Goal: Use online tool/utility: Utilize a website feature to perform a specific function

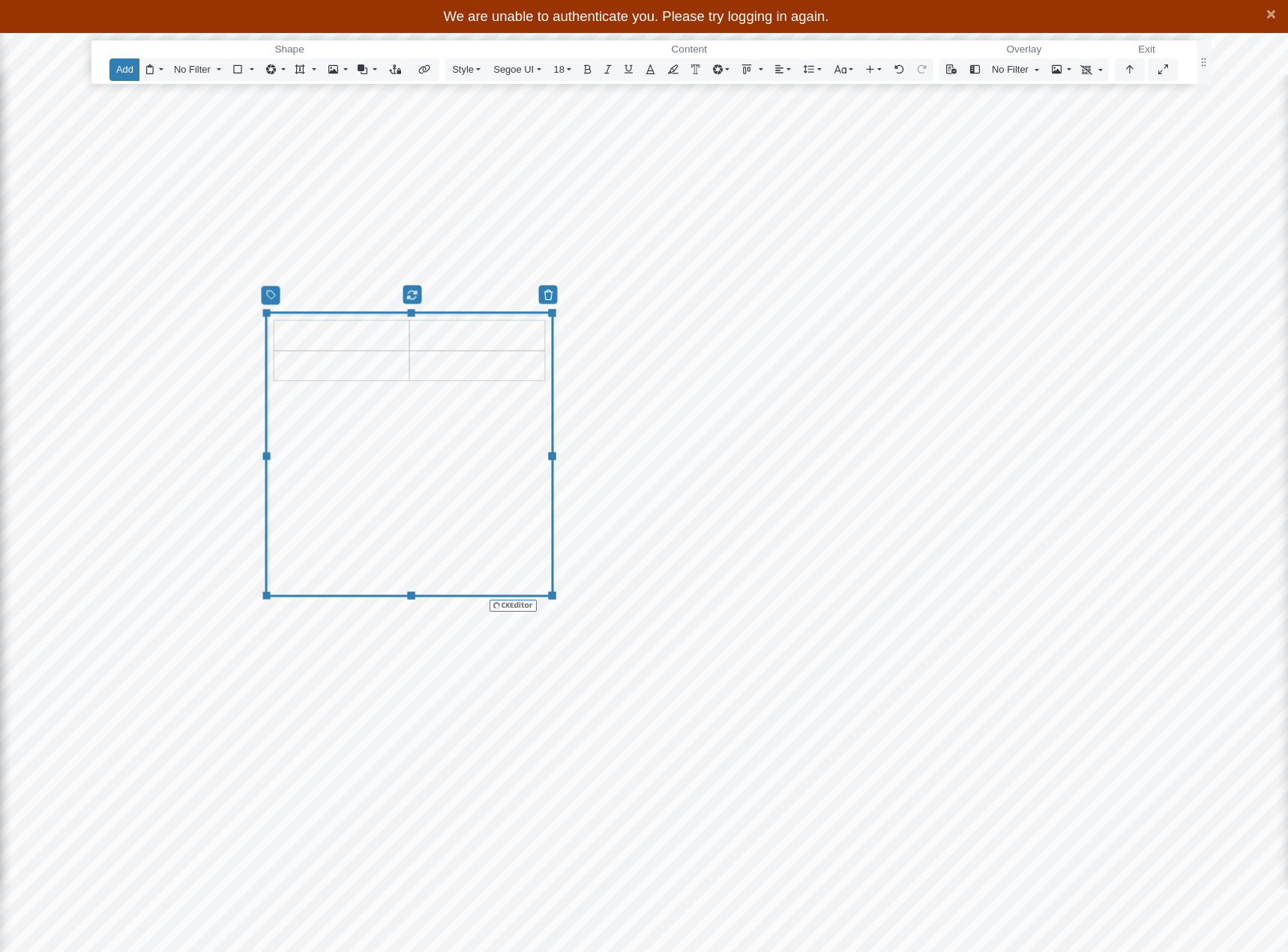
select select "CIRCLE"
click at [1134, 67] on button "button" at bounding box center [1130, 69] width 30 height 22
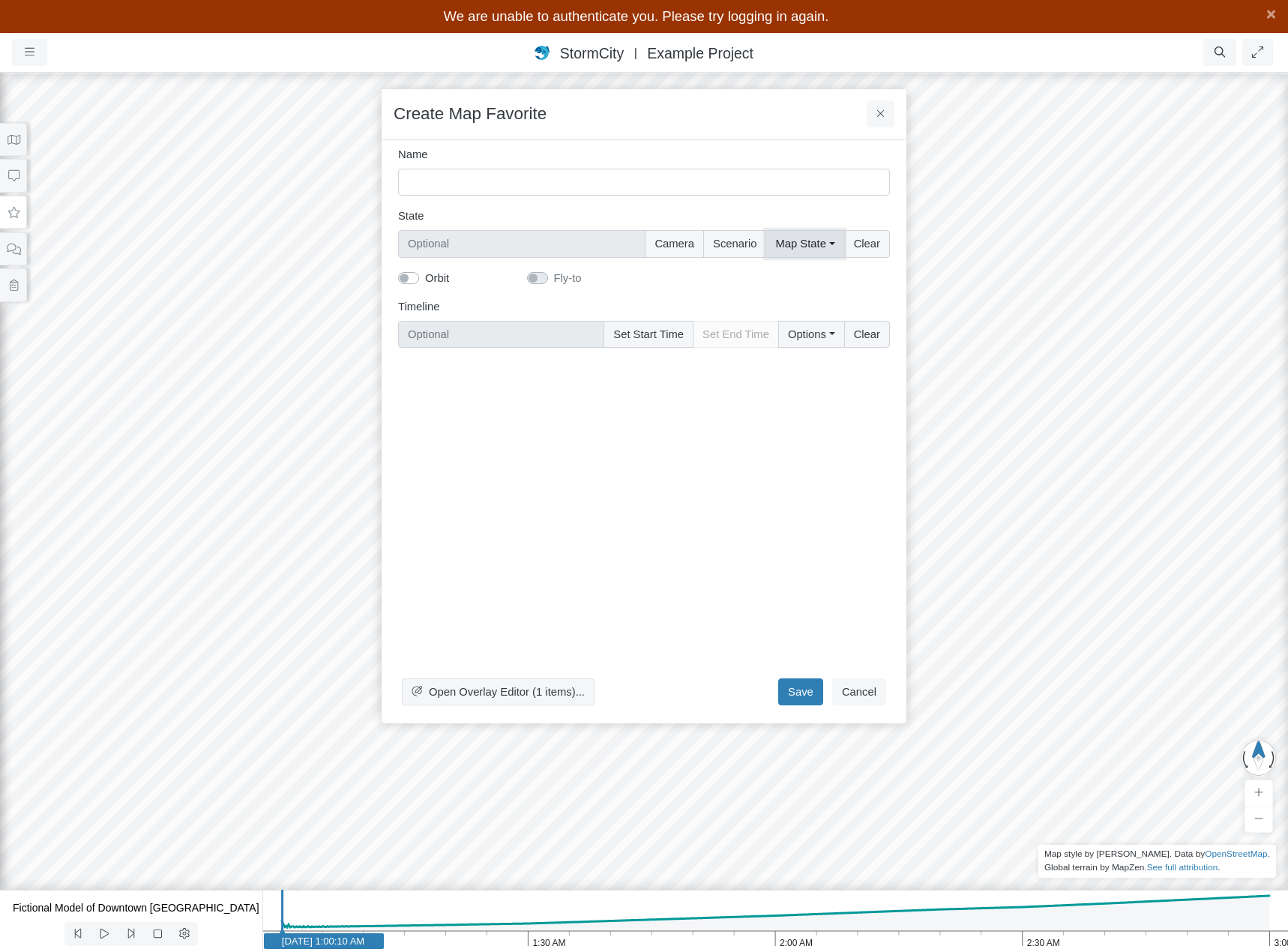
click at [837, 241] on button "Map State" at bounding box center [805, 243] width 78 height 27
click at [712, 288] on div "Name Graph Title State Camera Scenario Map State Select All SWMM Layers Backgro…" at bounding box center [644, 250] width 492 height 220
click at [853, 692] on button "Cancel" at bounding box center [858, 692] width 54 height 27
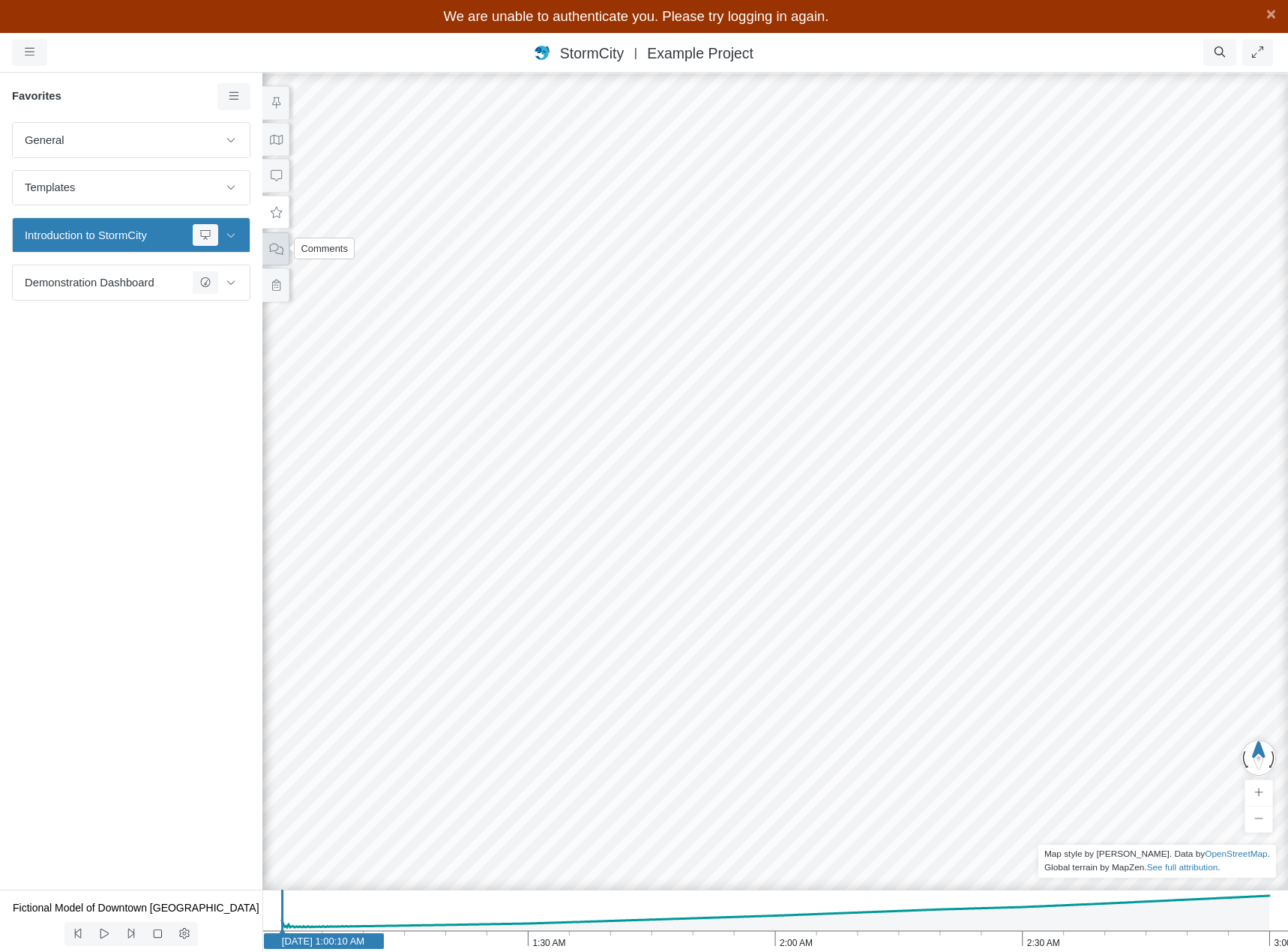
click at [272, 246] on icon at bounding box center [276, 249] width 14 height 11
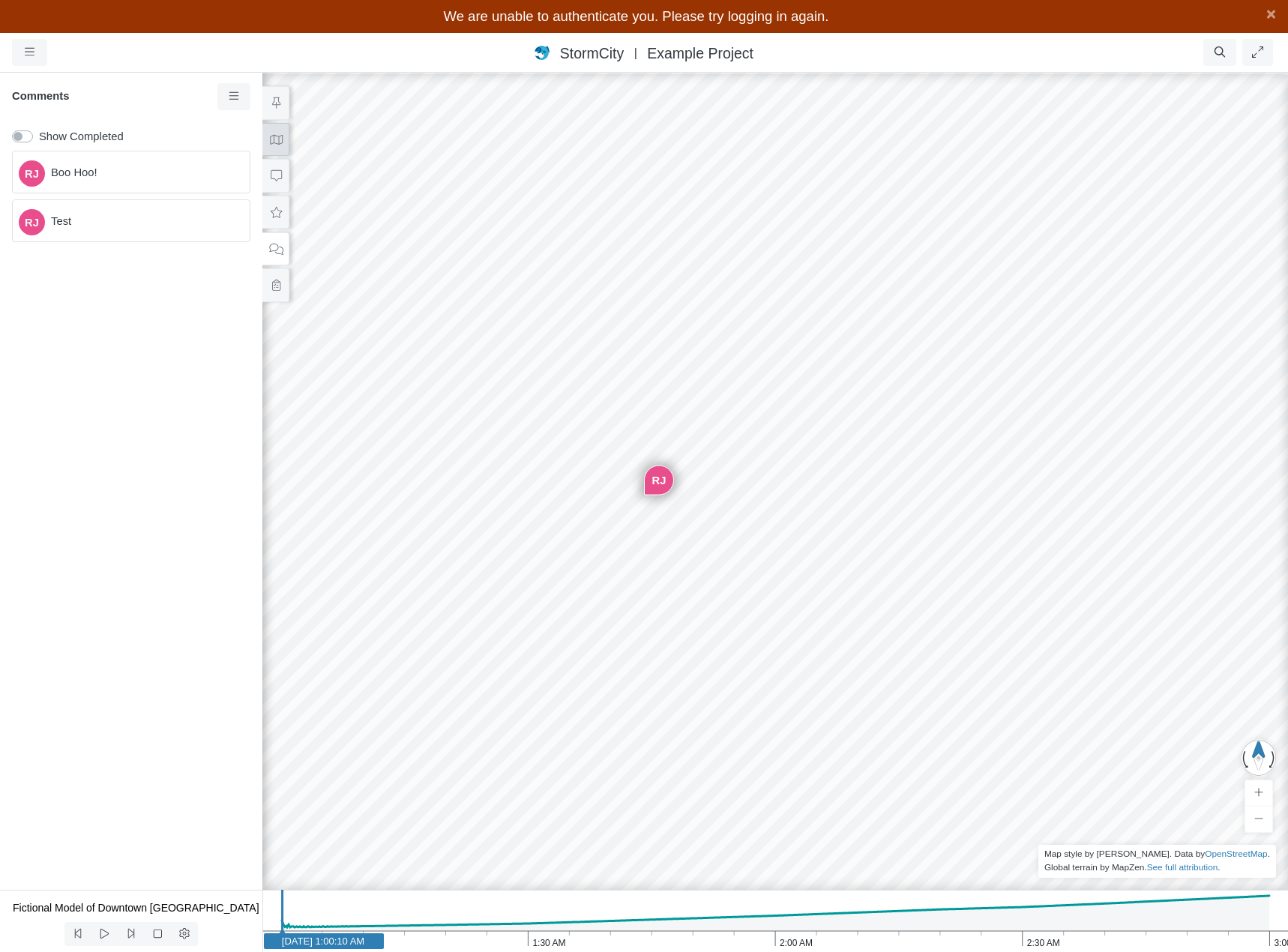
click at [269, 144] on icon at bounding box center [276, 139] width 14 height 11
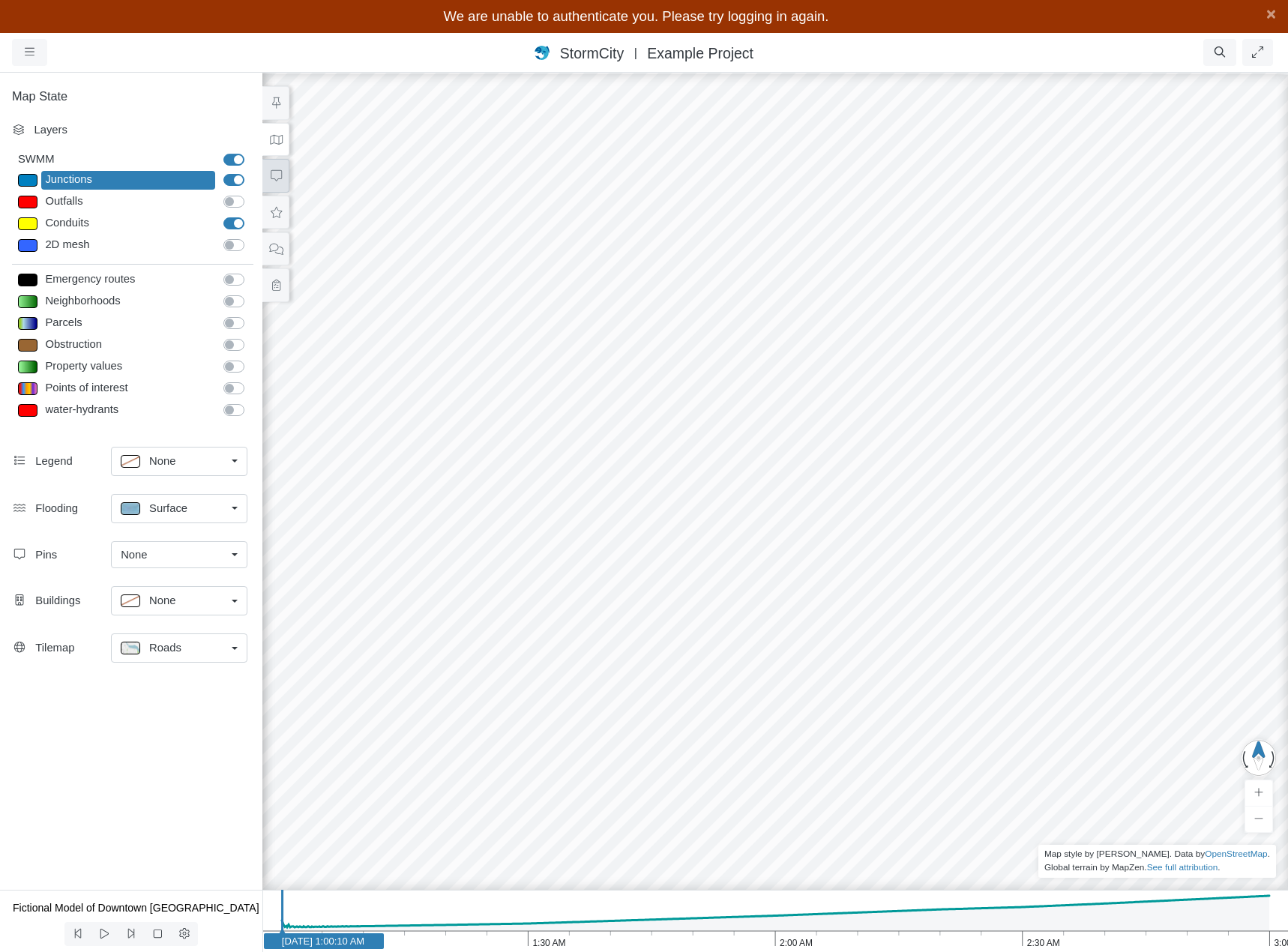
click at [274, 170] on icon at bounding box center [276, 175] width 11 height 11
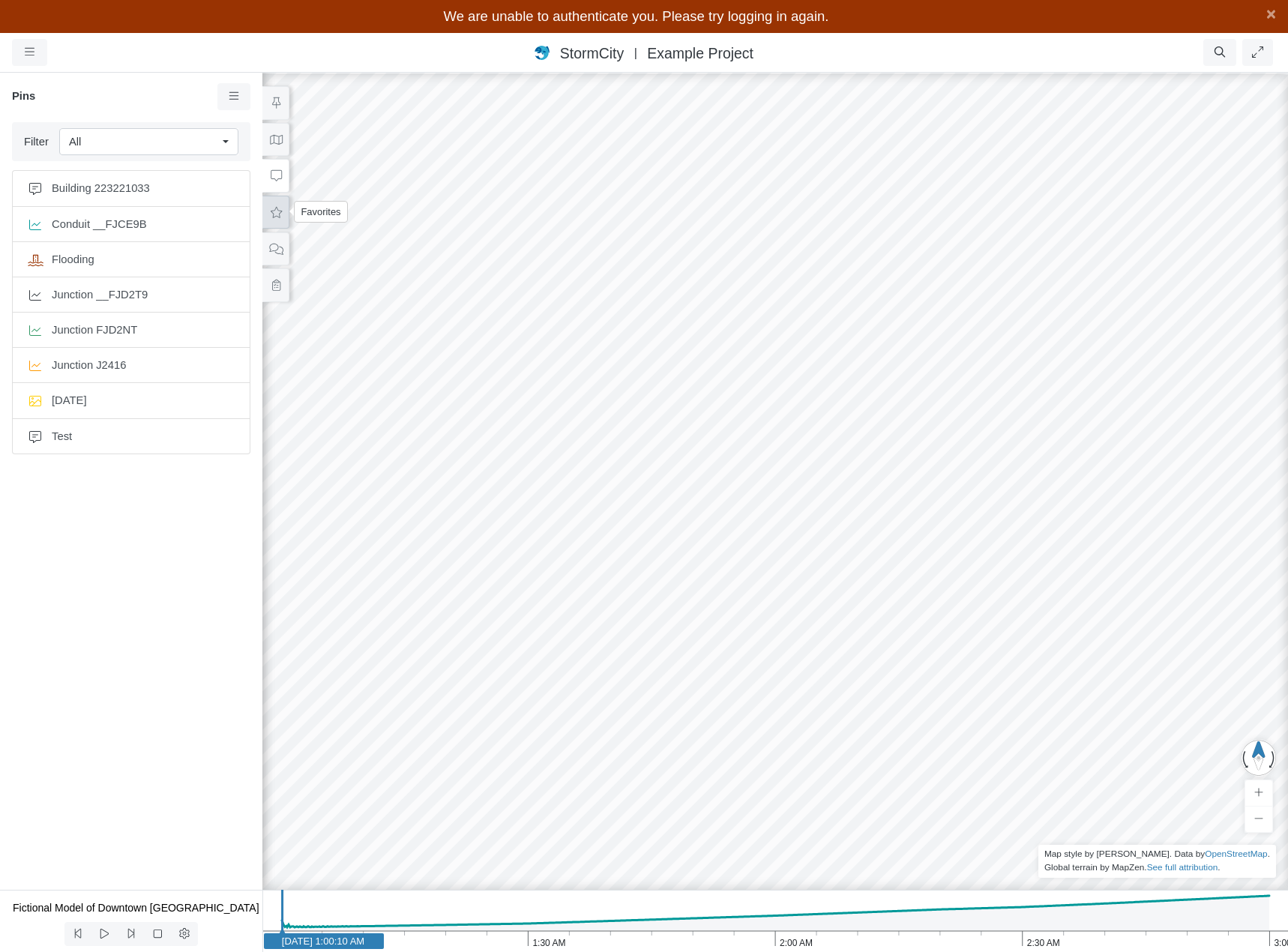
click at [281, 215] on icon at bounding box center [276, 212] width 14 height 11
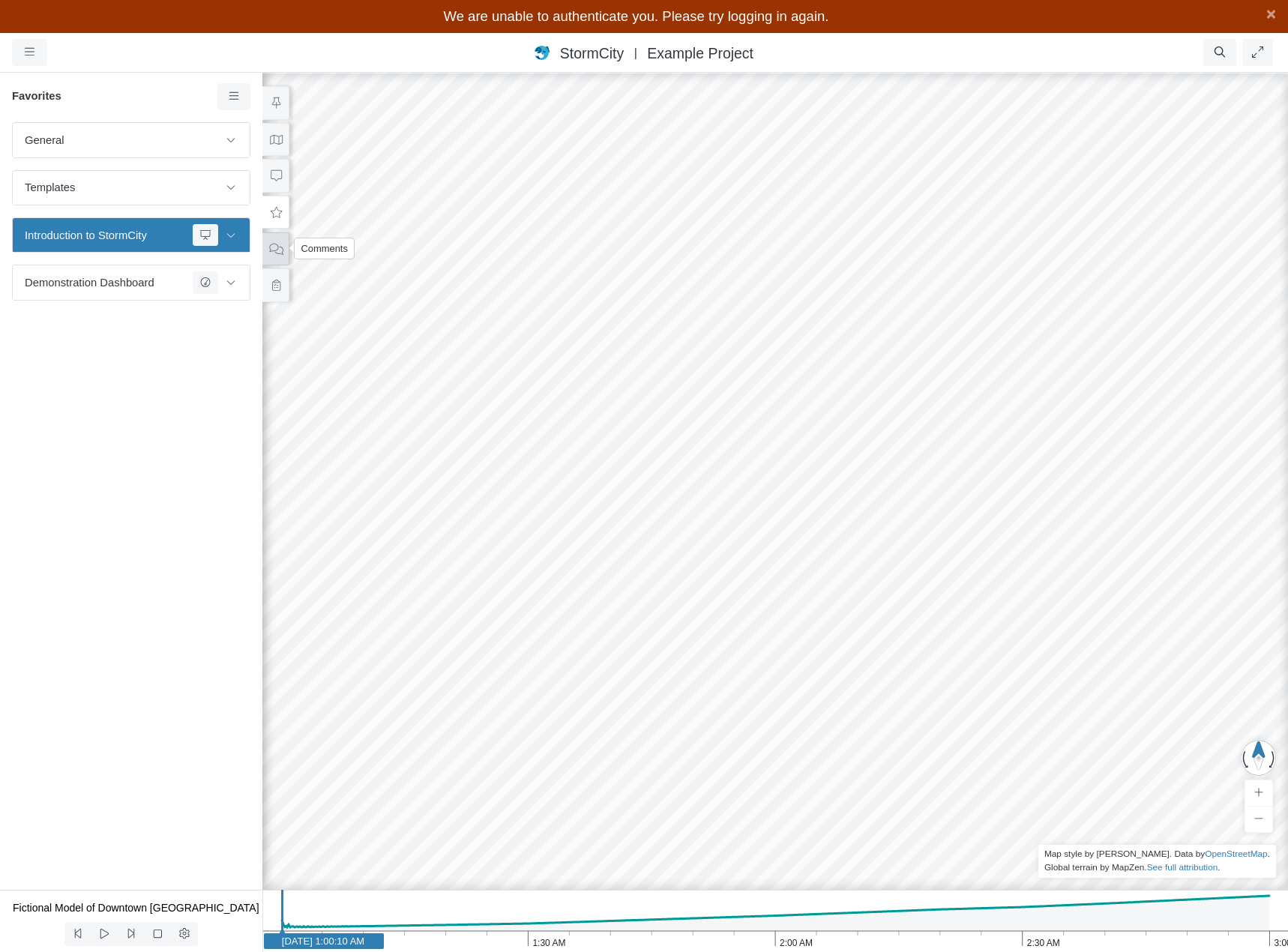
click at [279, 250] on icon at bounding box center [276, 249] width 14 height 11
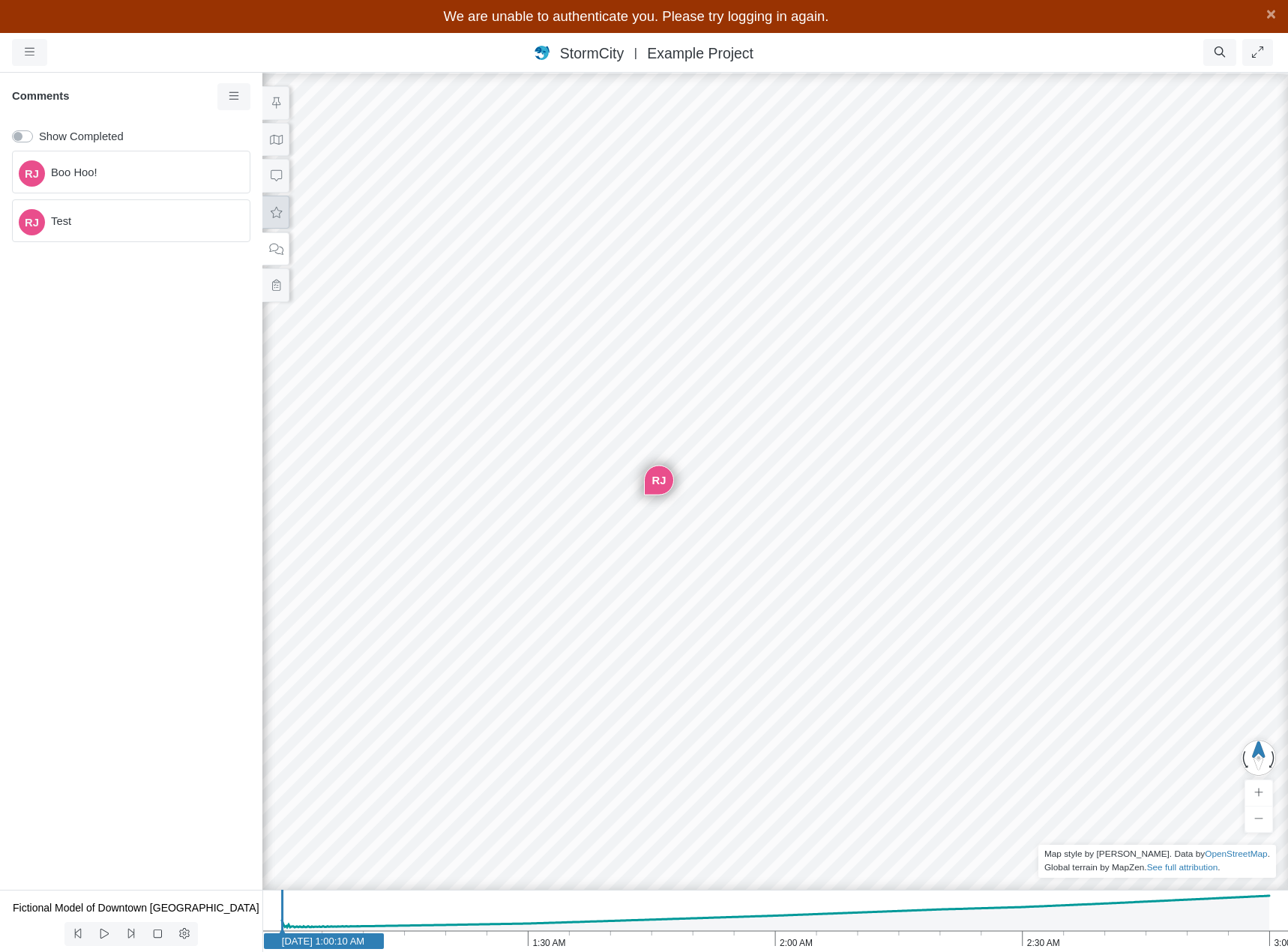
click at [278, 214] on icon at bounding box center [276, 212] width 11 height 11
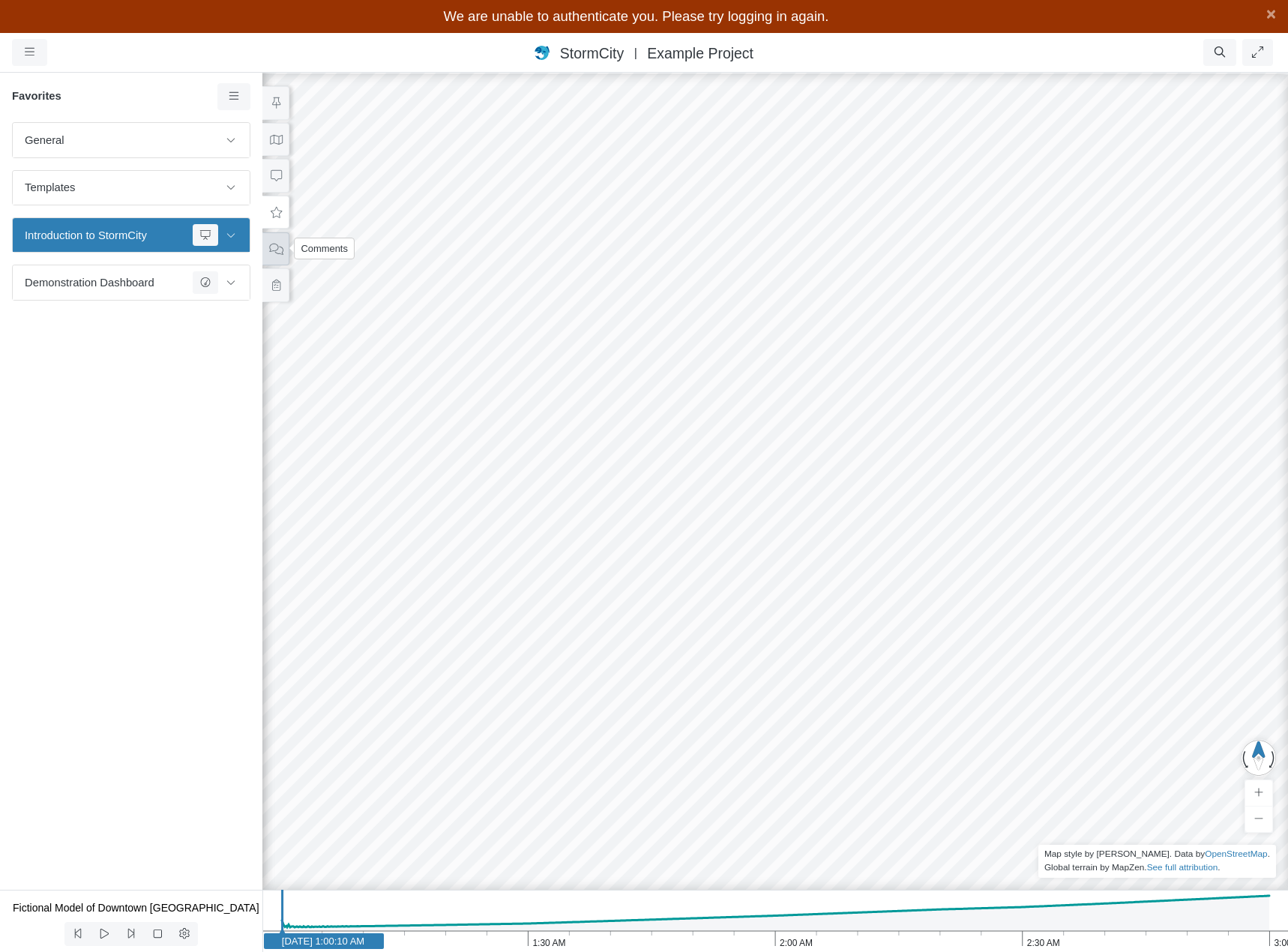
click at [278, 250] on icon at bounding box center [276, 249] width 14 height 11
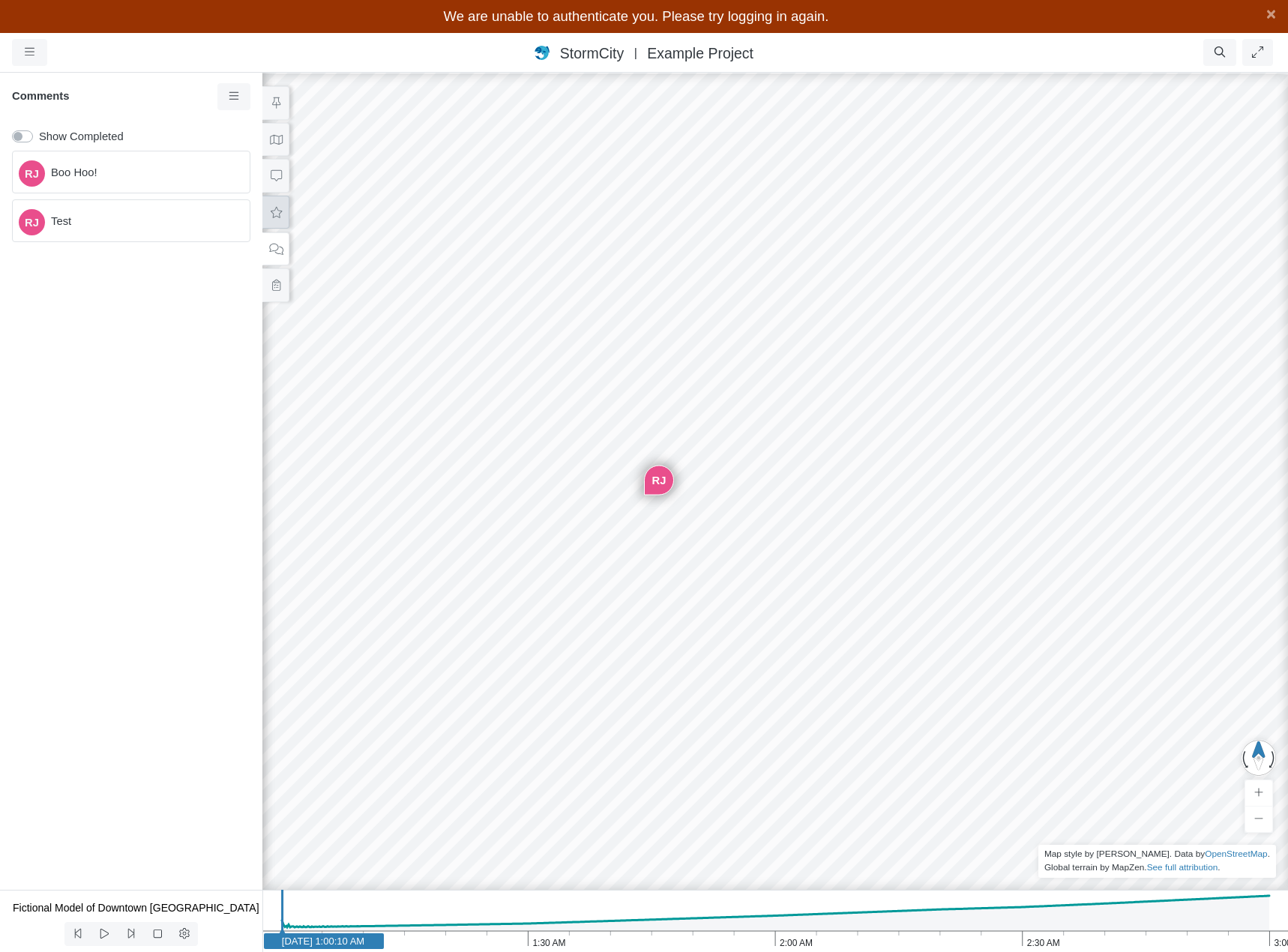
click at [278, 218] on button at bounding box center [276, 212] width 27 height 34
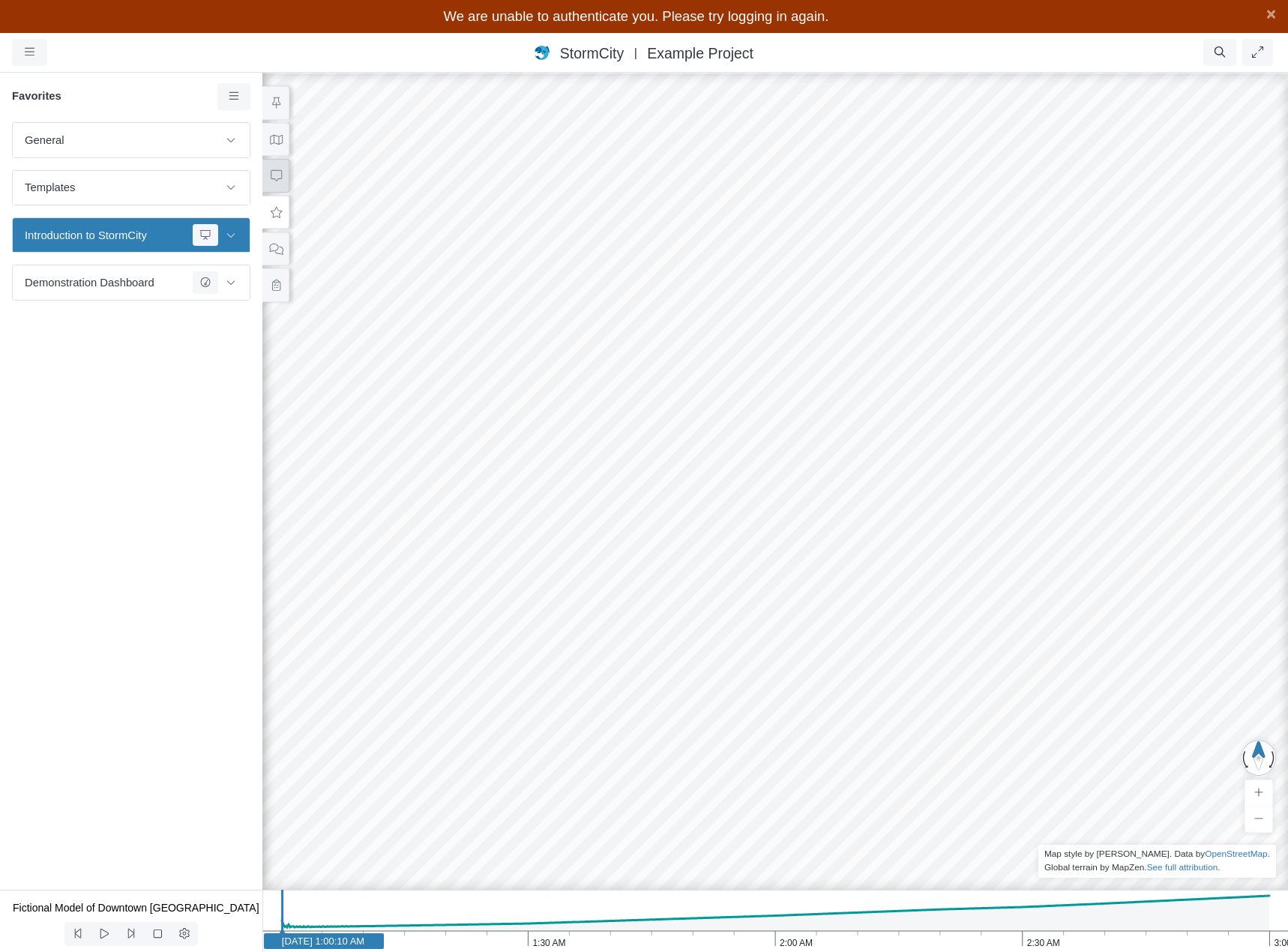
click at [274, 179] on icon at bounding box center [276, 175] width 11 height 11
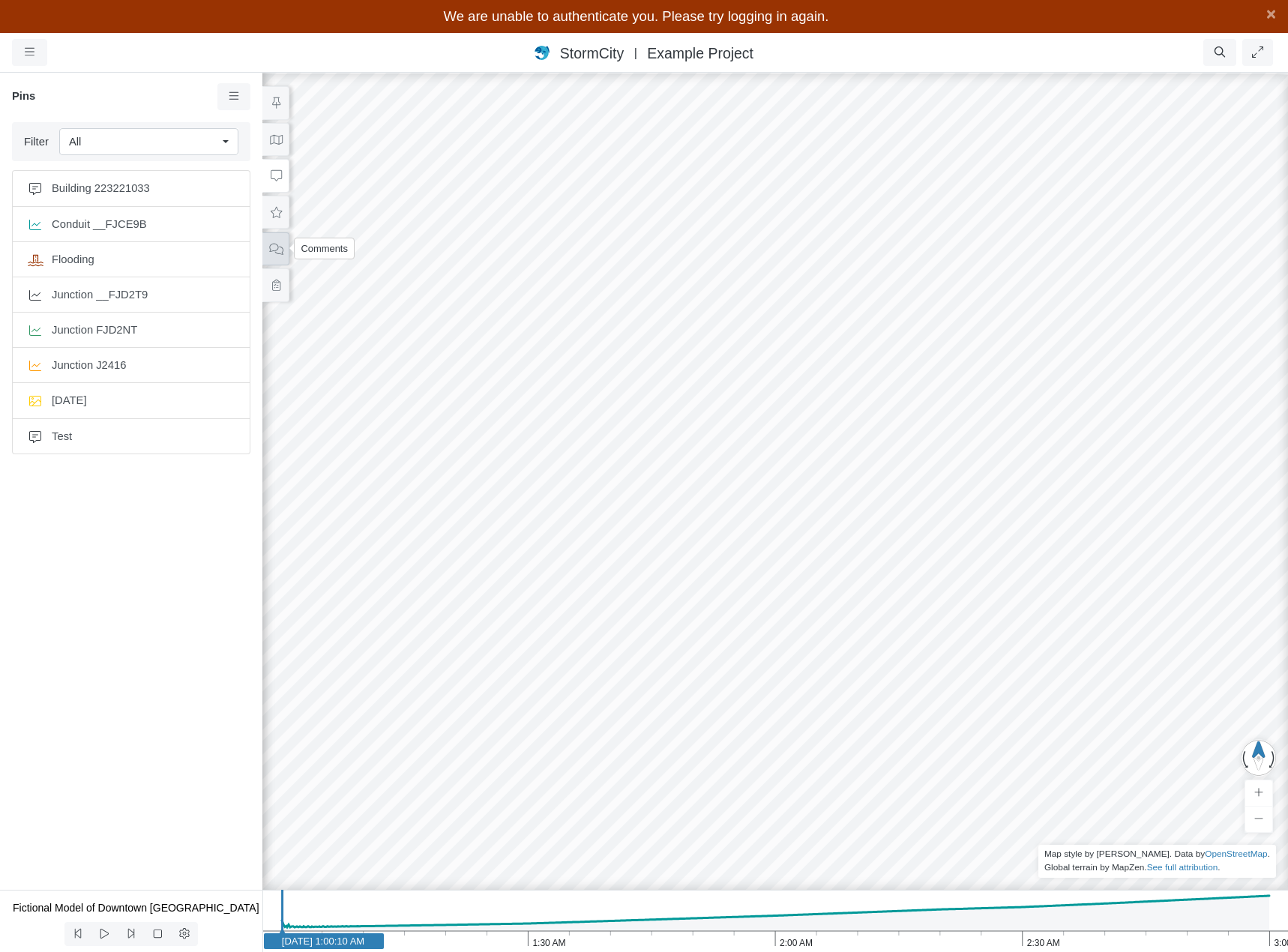
click at [280, 245] on icon at bounding box center [276, 249] width 14 height 11
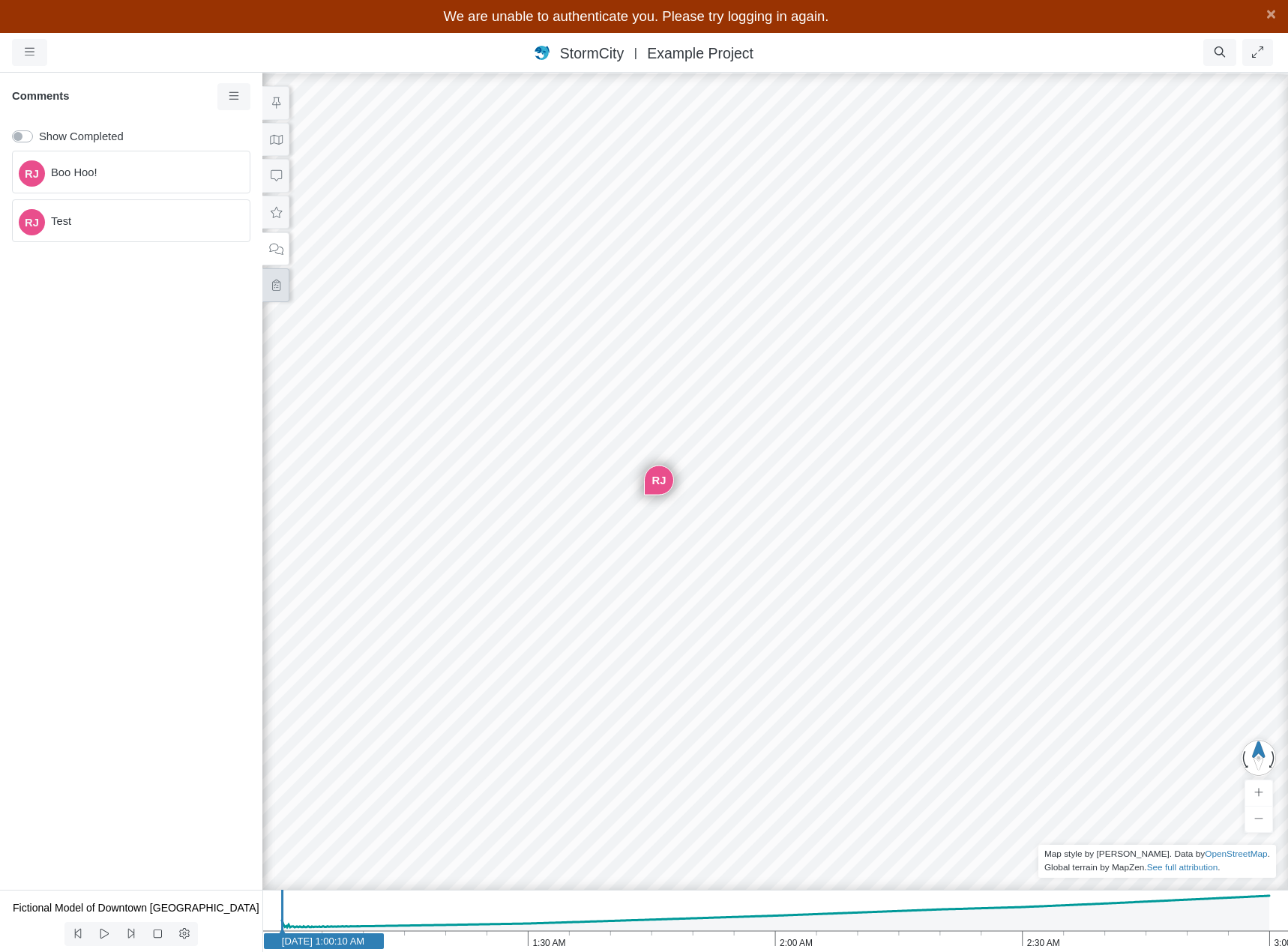
click at [274, 287] on icon at bounding box center [276, 285] width 9 height 11
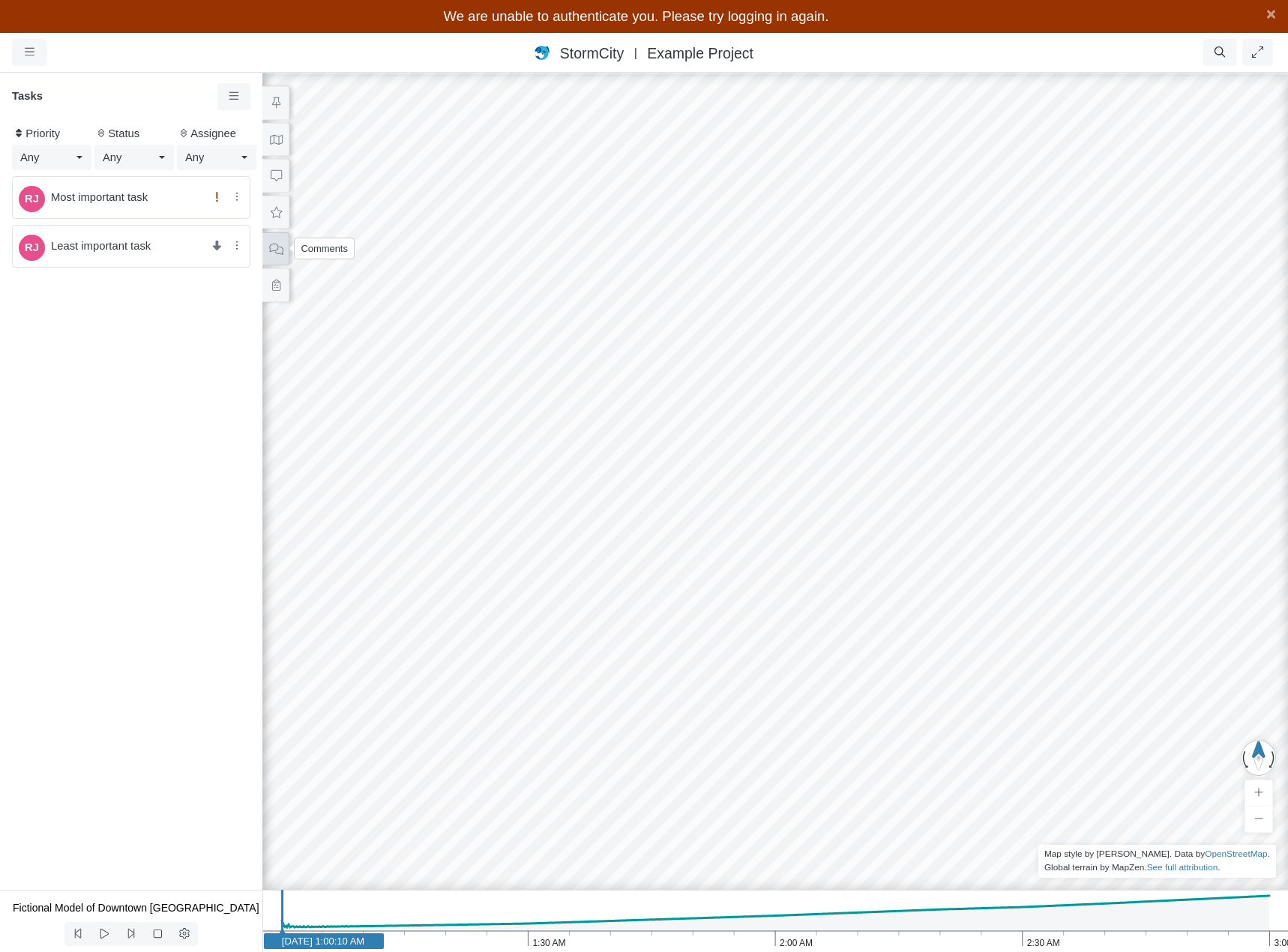
click at [280, 246] on icon at bounding box center [275, 249] width 13 height 11
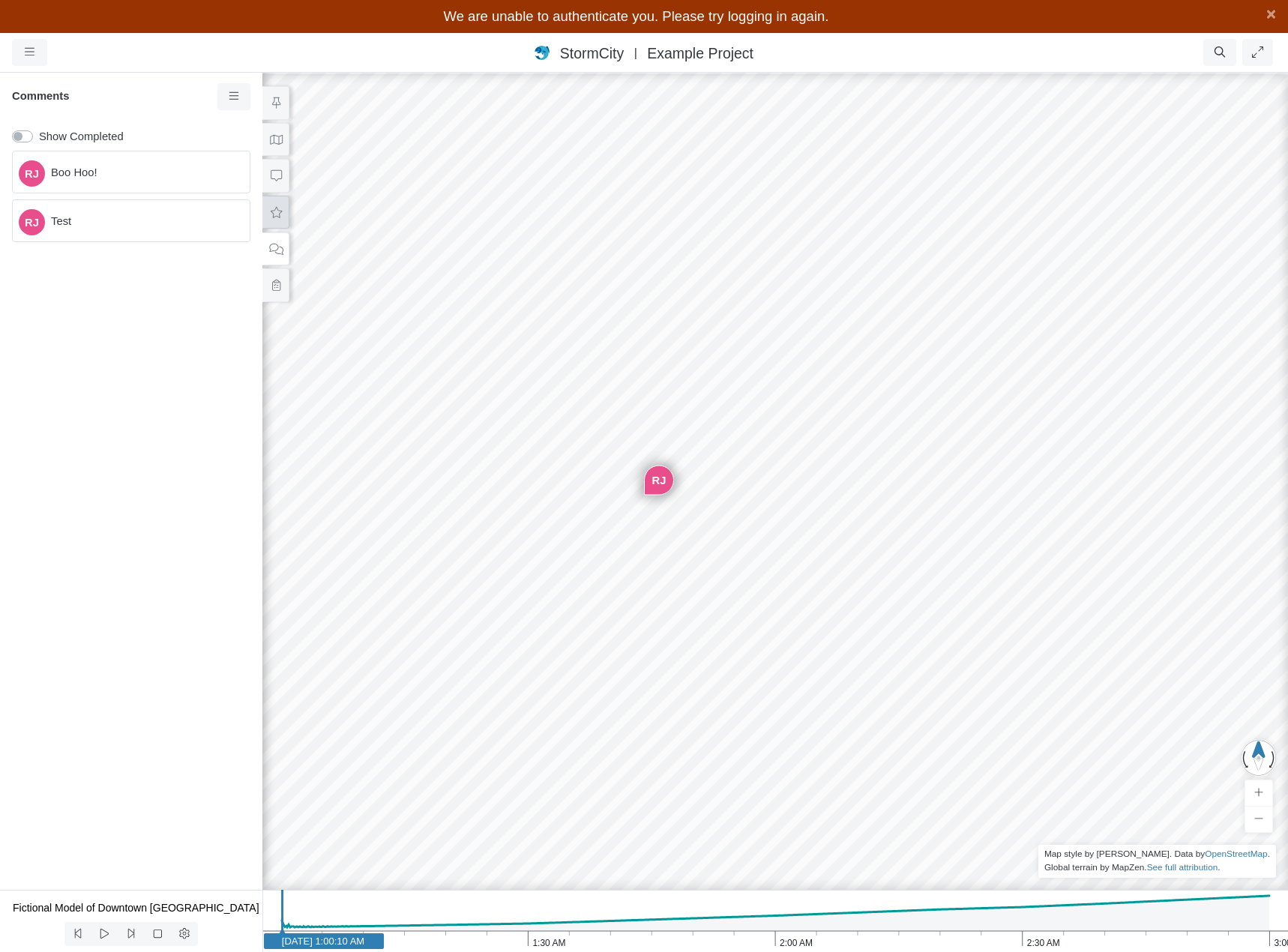
click at [281, 216] on icon at bounding box center [276, 212] width 14 height 11
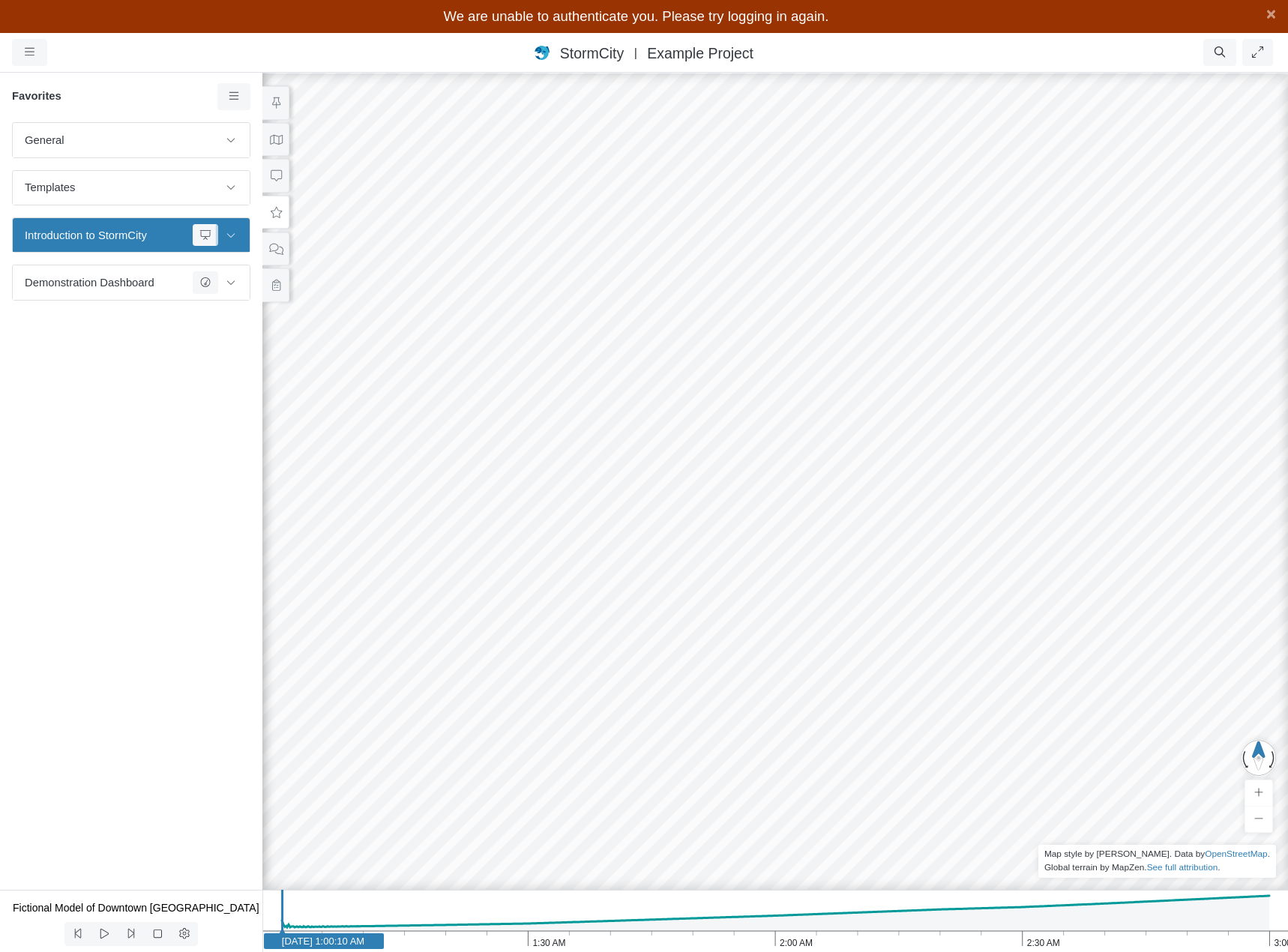
click at [234, 237] on icon at bounding box center [230, 235] width 12 height 9
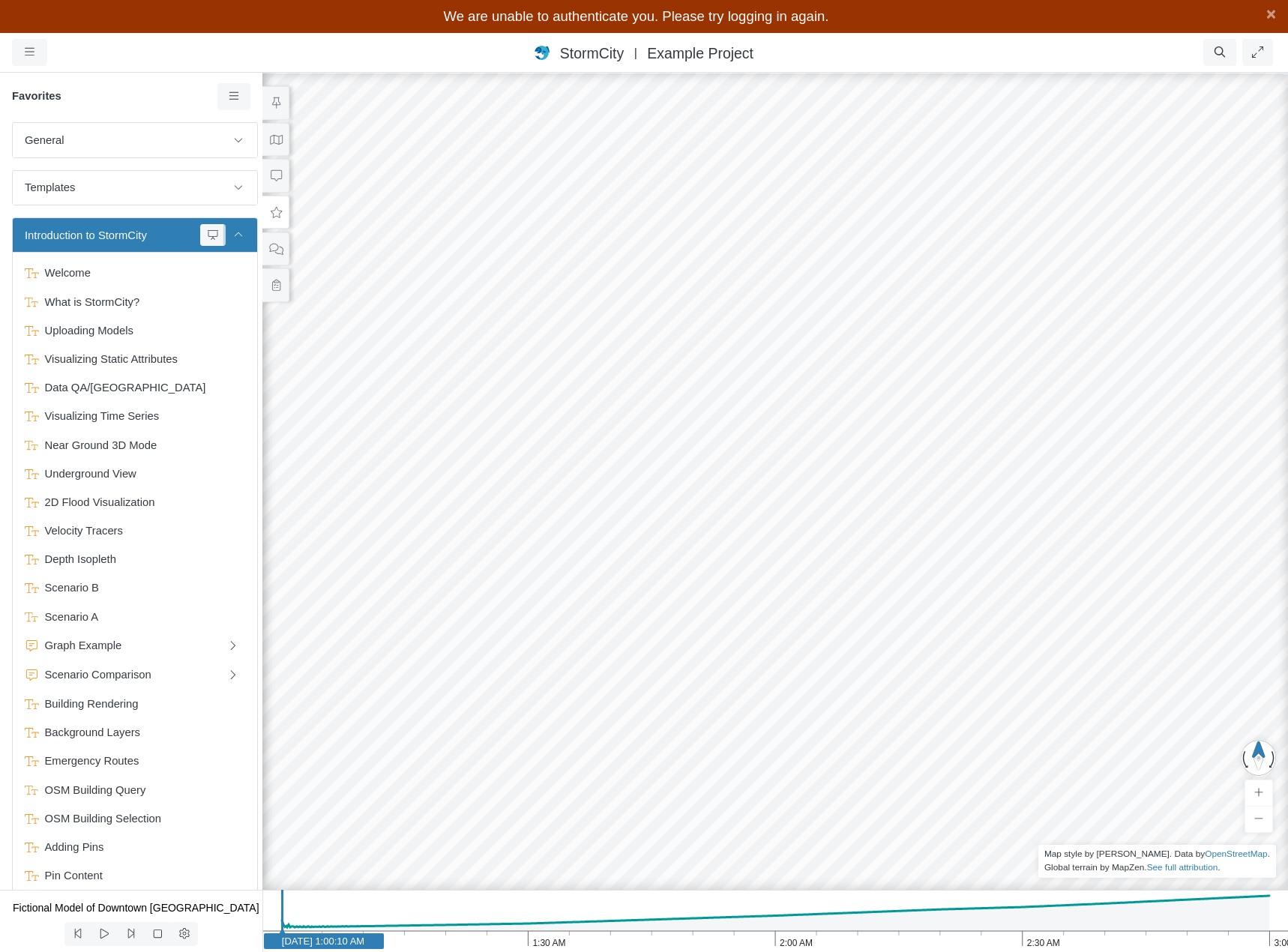
click at [234, 237] on icon at bounding box center [238, 235] width 12 height 9
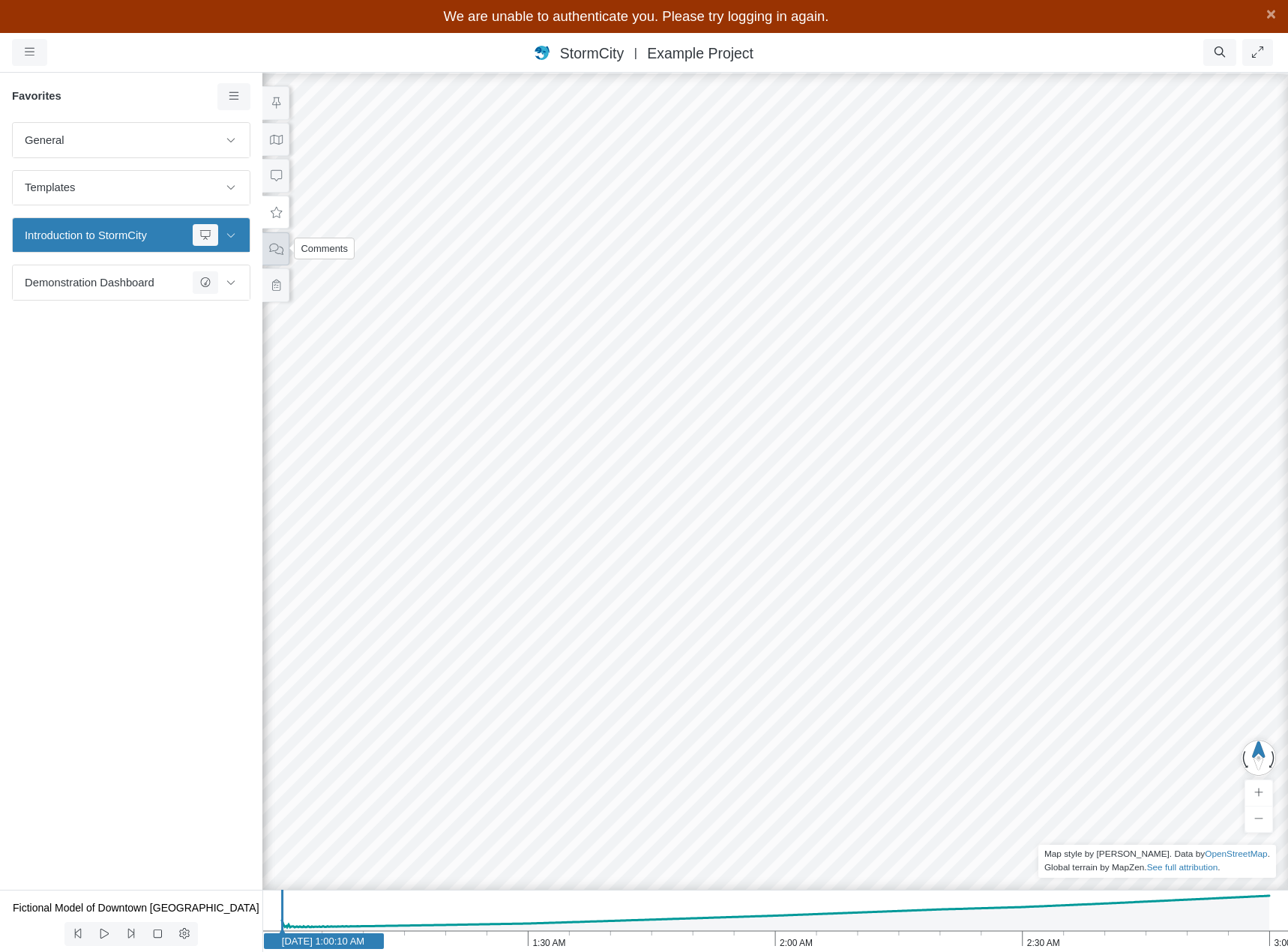
click at [275, 249] on icon at bounding box center [276, 249] width 14 height 11
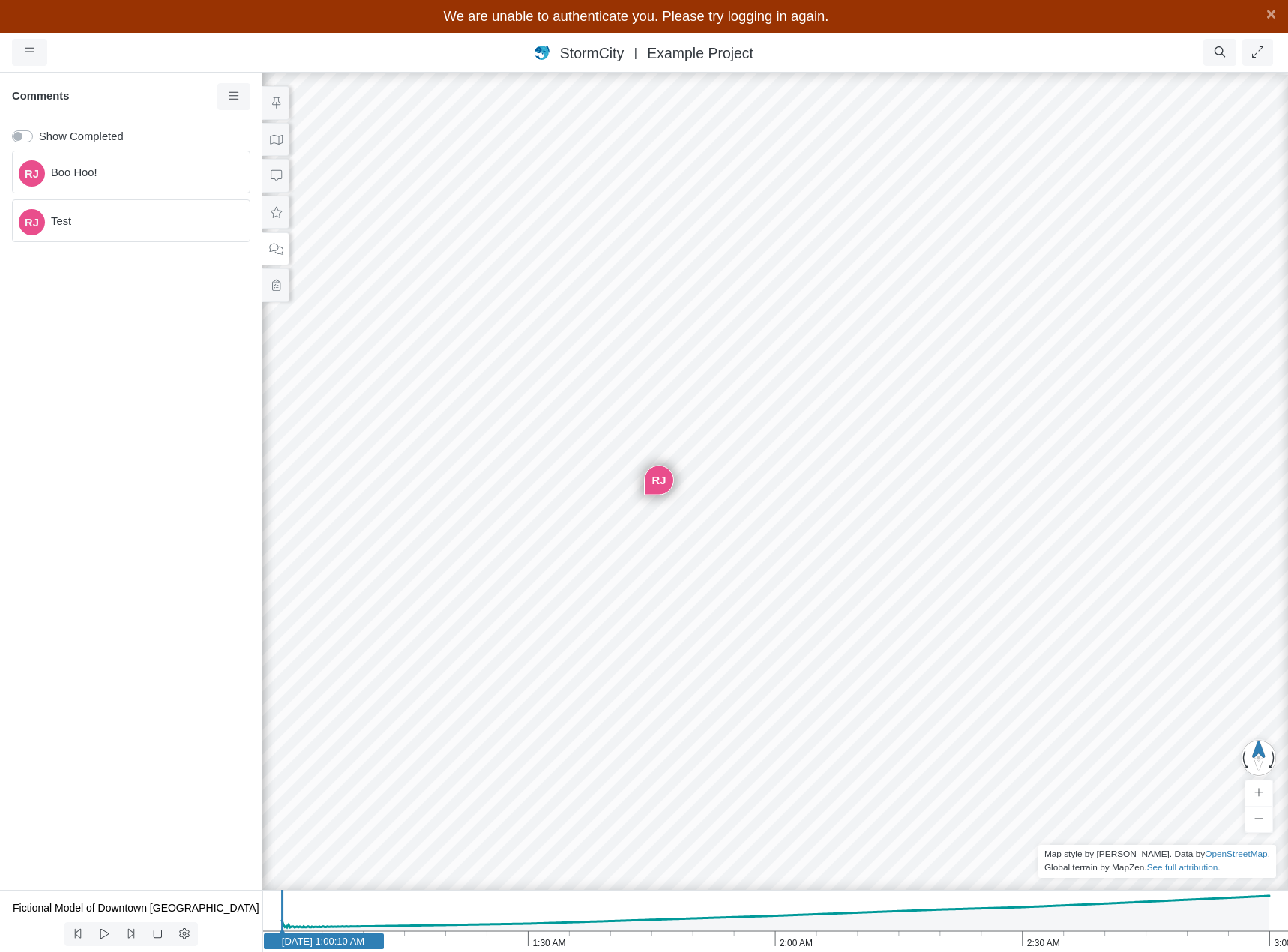
click at [199, 169] on span "Boo Hoo!" at bounding box center [143, 172] width 186 height 16
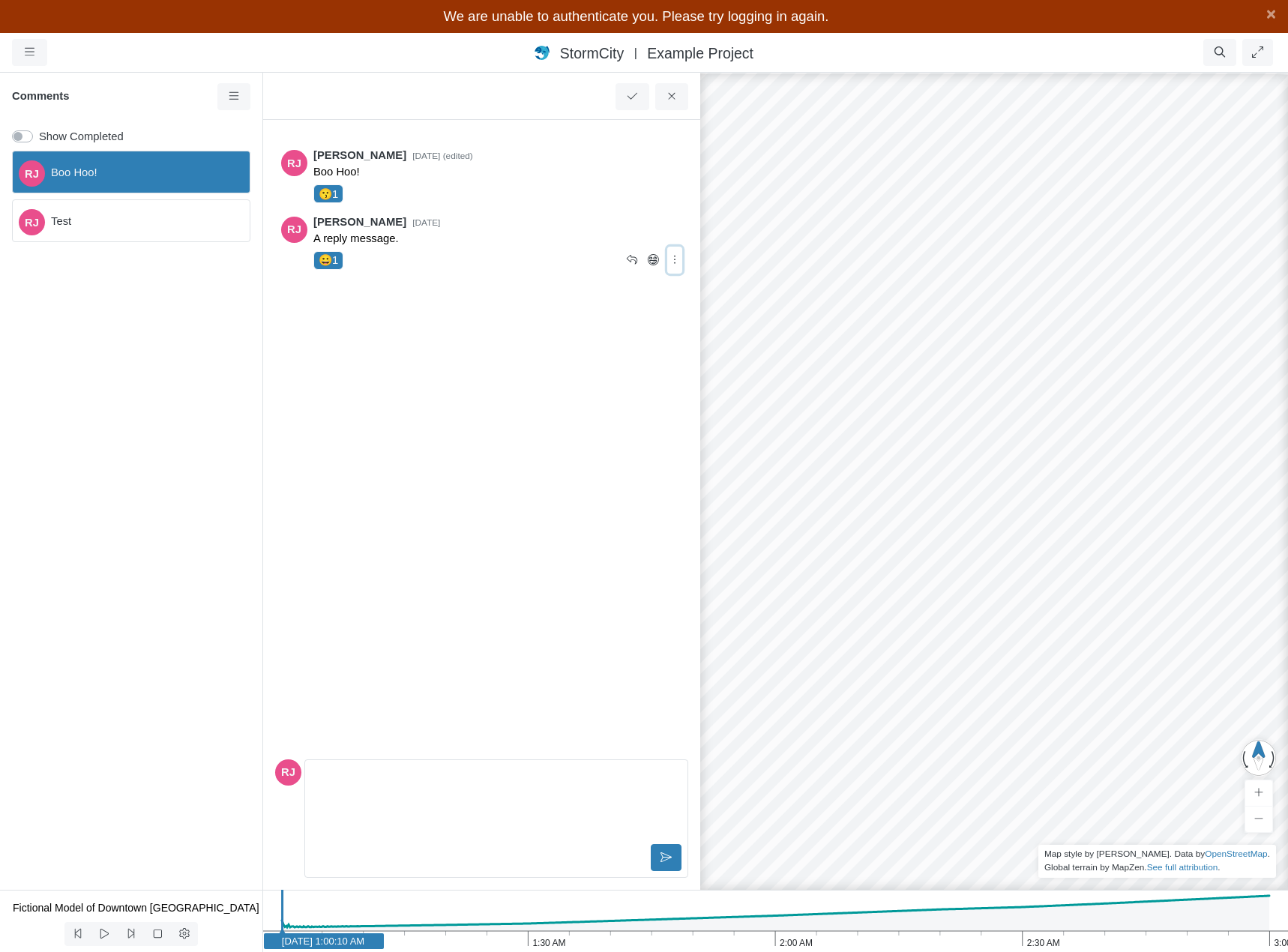
click at [674, 263] on icon at bounding box center [675, 260] width 14 height 11
click at [382, 776] on p "Editor editing area: main" at bounding box center [497, 777] width 357 height 16
click at [404, 688] on div "[PERSON_NAME] [DATE] (edited) Boo Hoo! 😗 1 [GEOGRAPHIC_DATA][PERSON_NAME] [DATE…" at bounding box center [482, 442] width 413 height 621
click at [242, 100] on link at bounding box center [234, 97] width 34 height 27
click at [375, 777] on p "Editor editing area: main" at bounding box center [497, 777] width 357 height 16
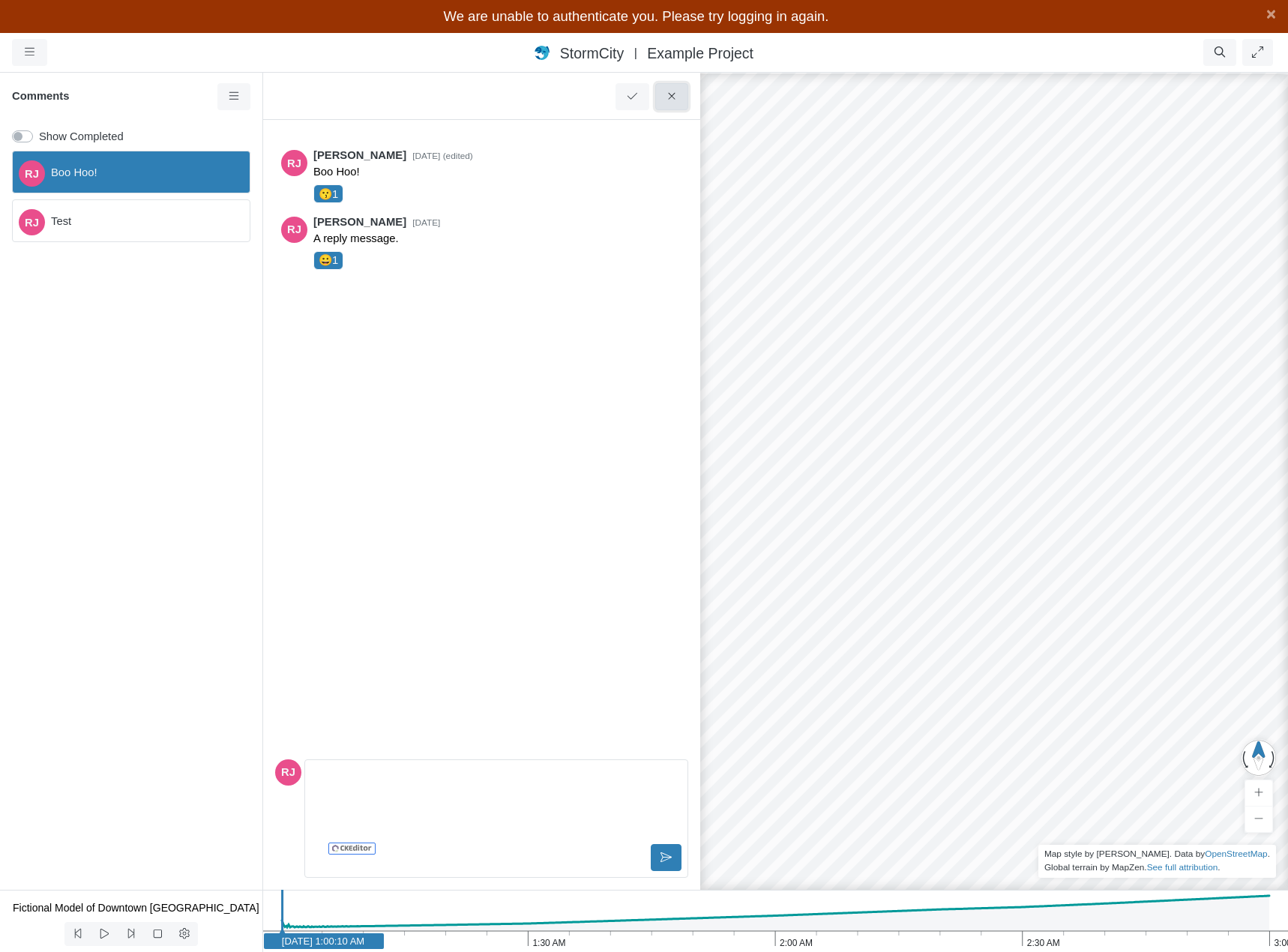
click at [681, 97] on button at bounding box center [671, 97] width 34 height 27
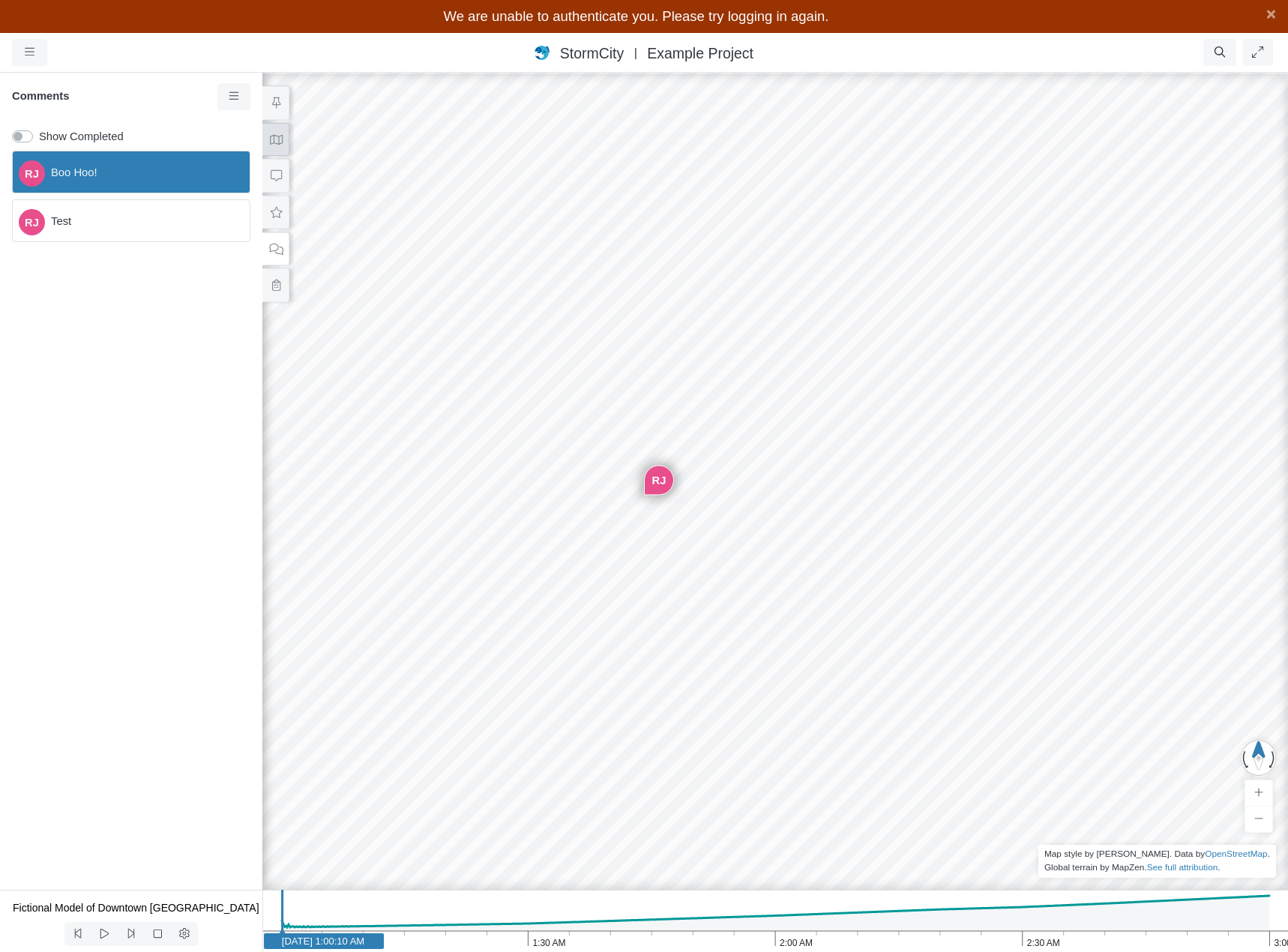
click at [282, 148] on button at bounding box center [276, 140] width 27 height 34
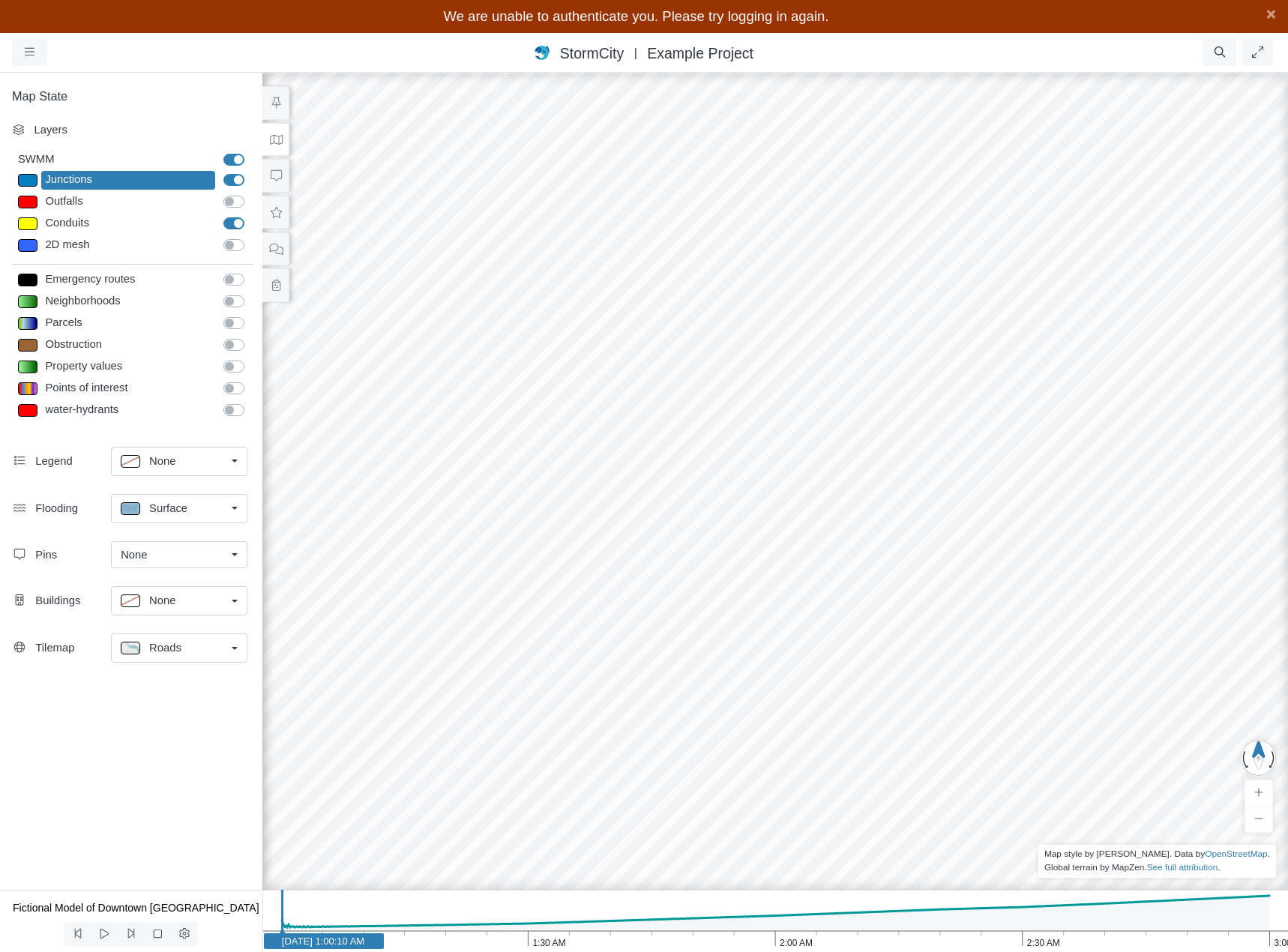
click at [25, 174] on div at bounding box center [27, 180] width 19 height 12
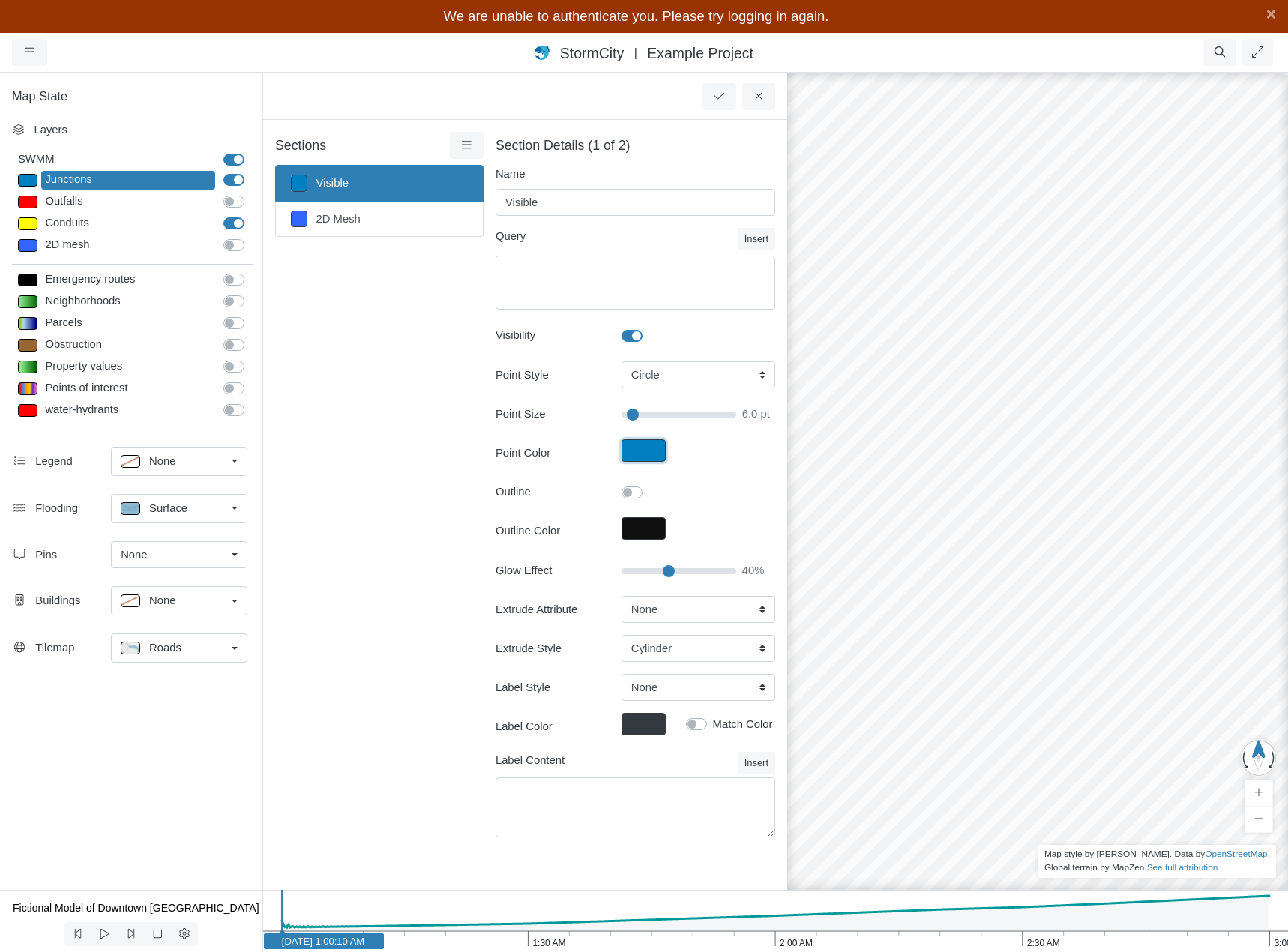
click at [649, 452] on button "Point Color" at bounding box center [643, 450] width 44 height 23
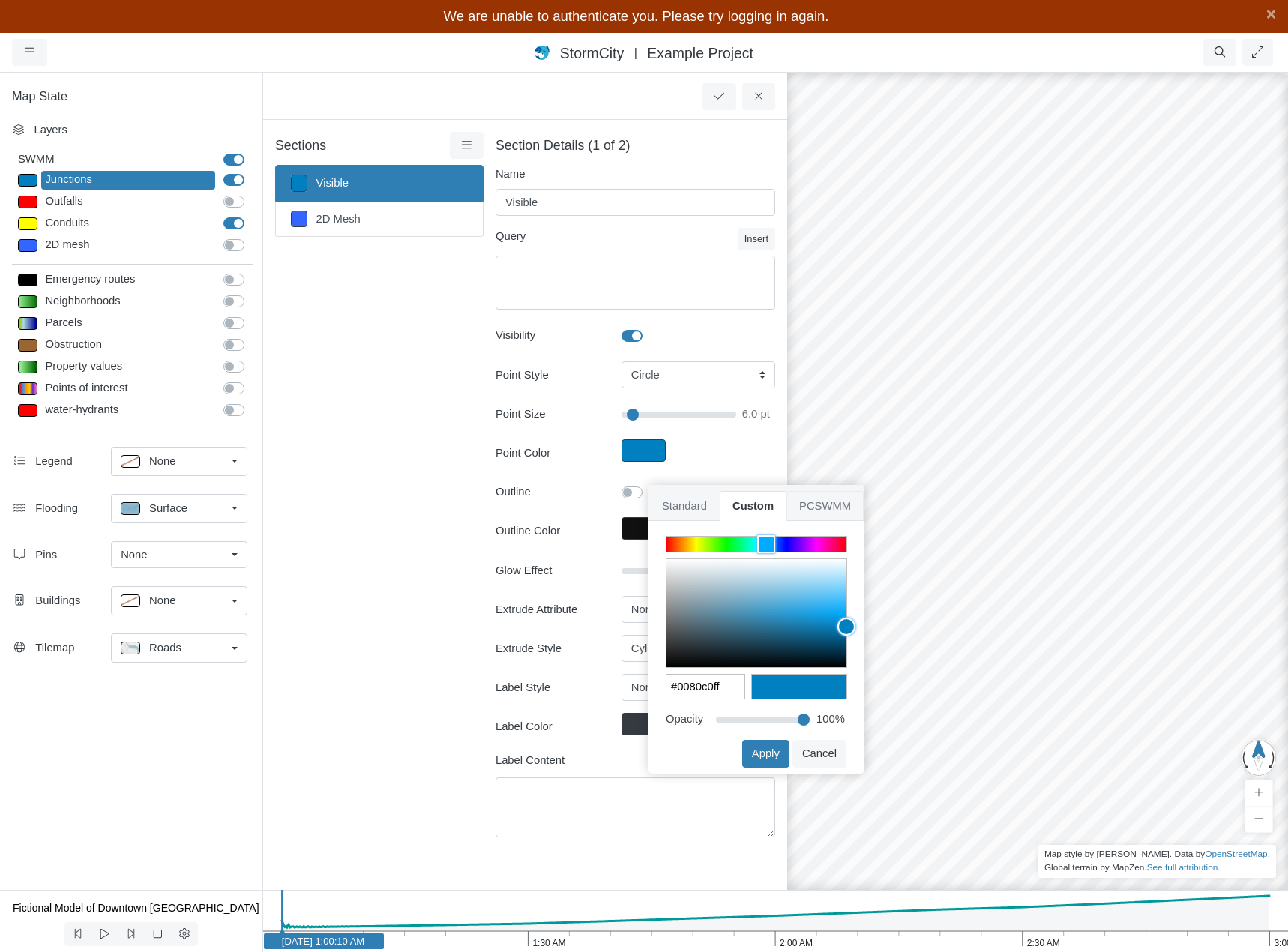
click at [811, 501] on span "PCSWMM" at bounding box center [825, 506] width 77 height 30
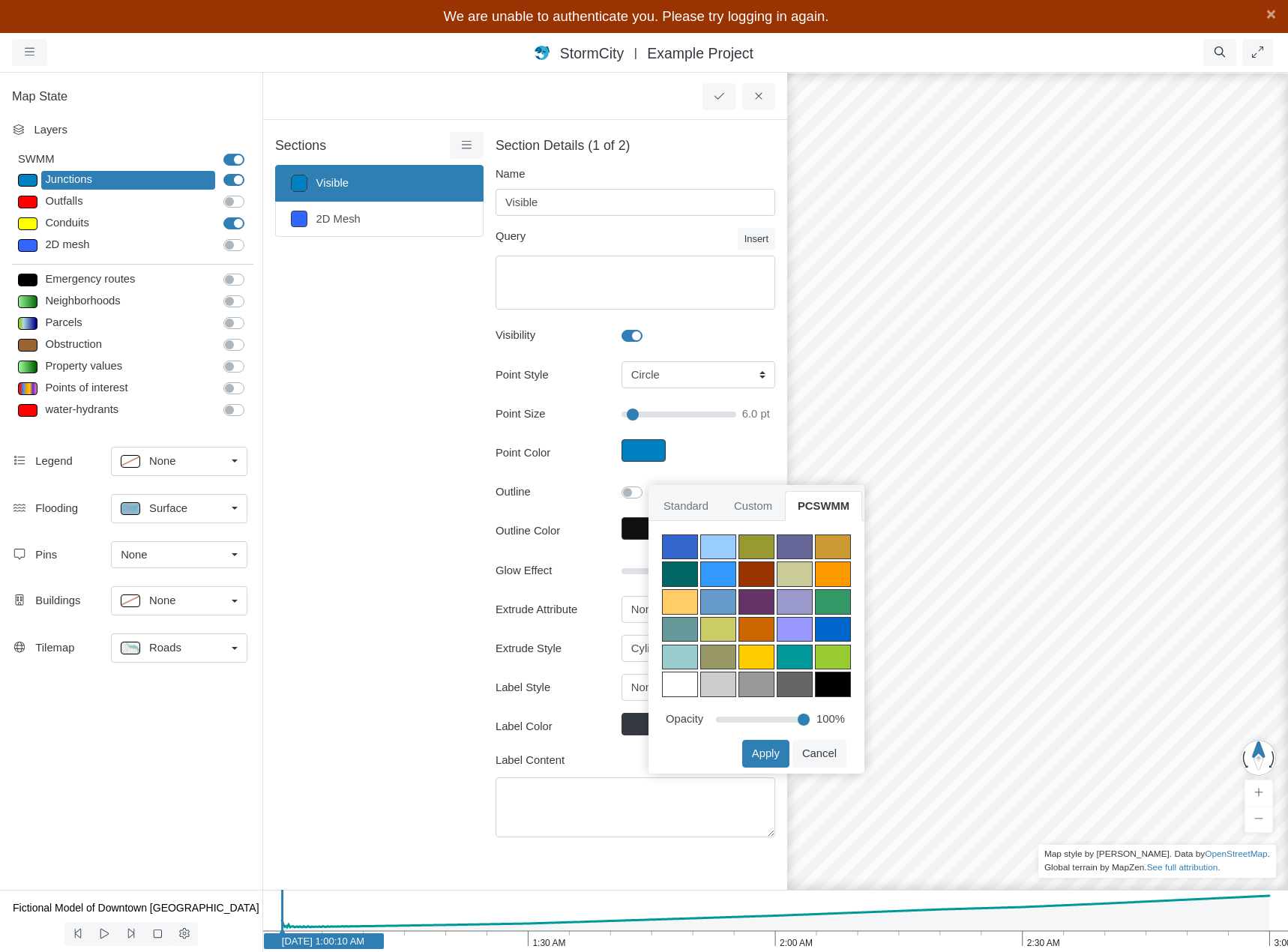
click at [716, 550] on div at bounding box center [718, 547] width 36 height 26
click at [749, 510] on span "Custom" at bounding box center [753, 506] width 64 height 30
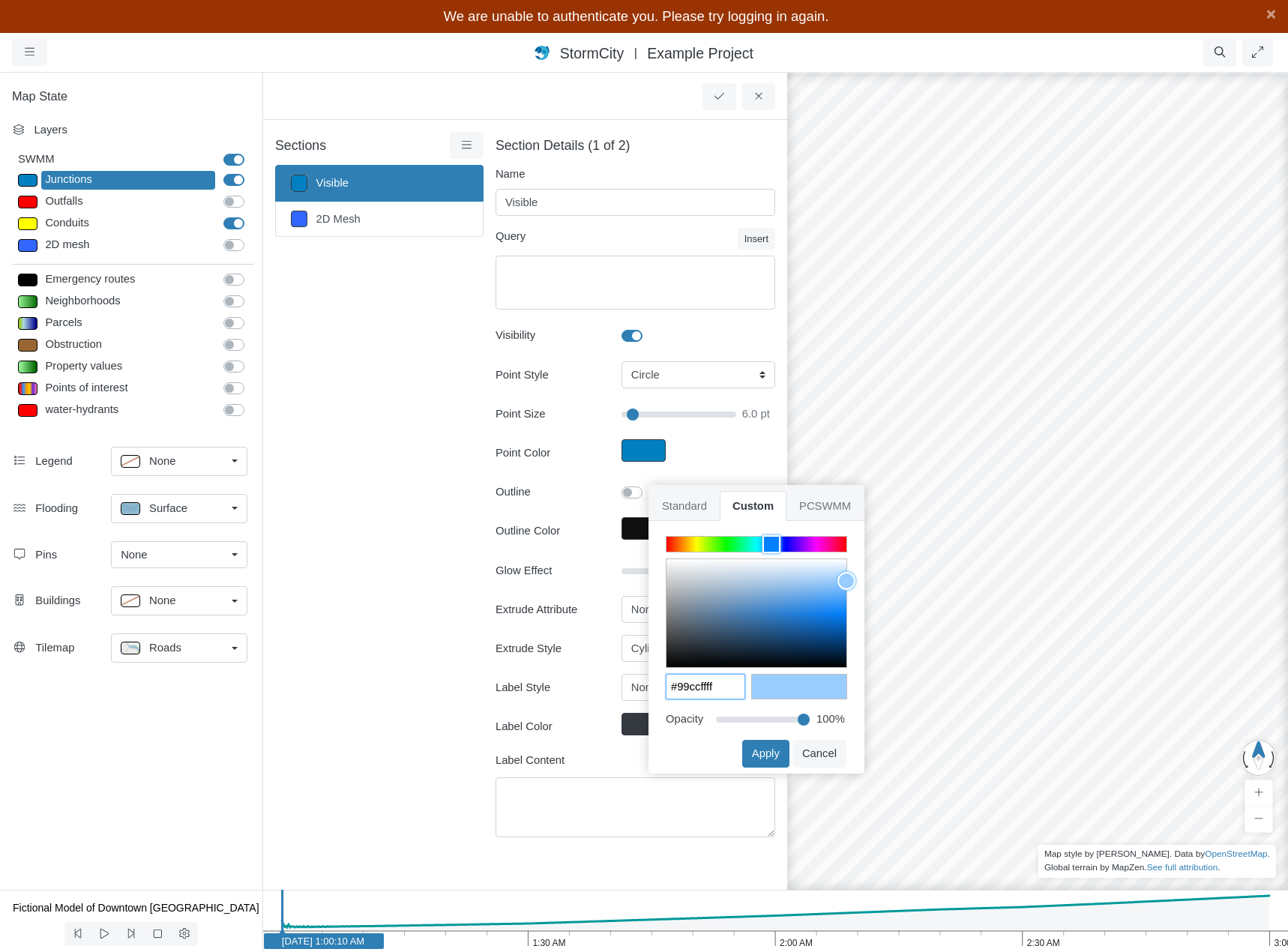
click at [720, 688] on input "#99ccffff" at bounding box center [706, 686] width 78 height 24
click at [836, 505] on span "PCSWMM" at bounding box center [825, 506] width 77 height 30
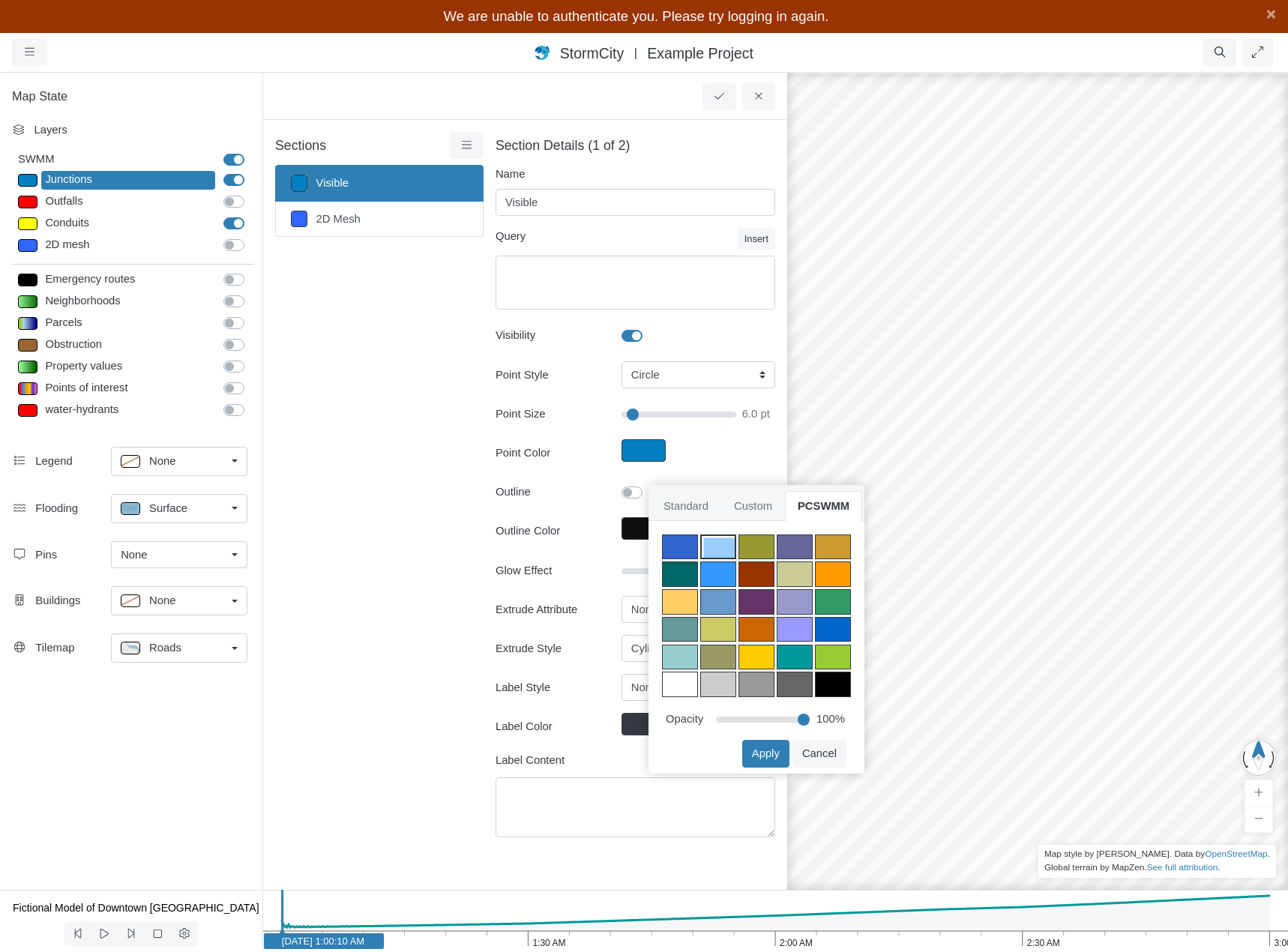
click at [669, 658] on div at bounding box center [680, 657] width 36 height 26
click at [757, 500] on span "Custom" at bounding box center [753, 506] width 64 height 30
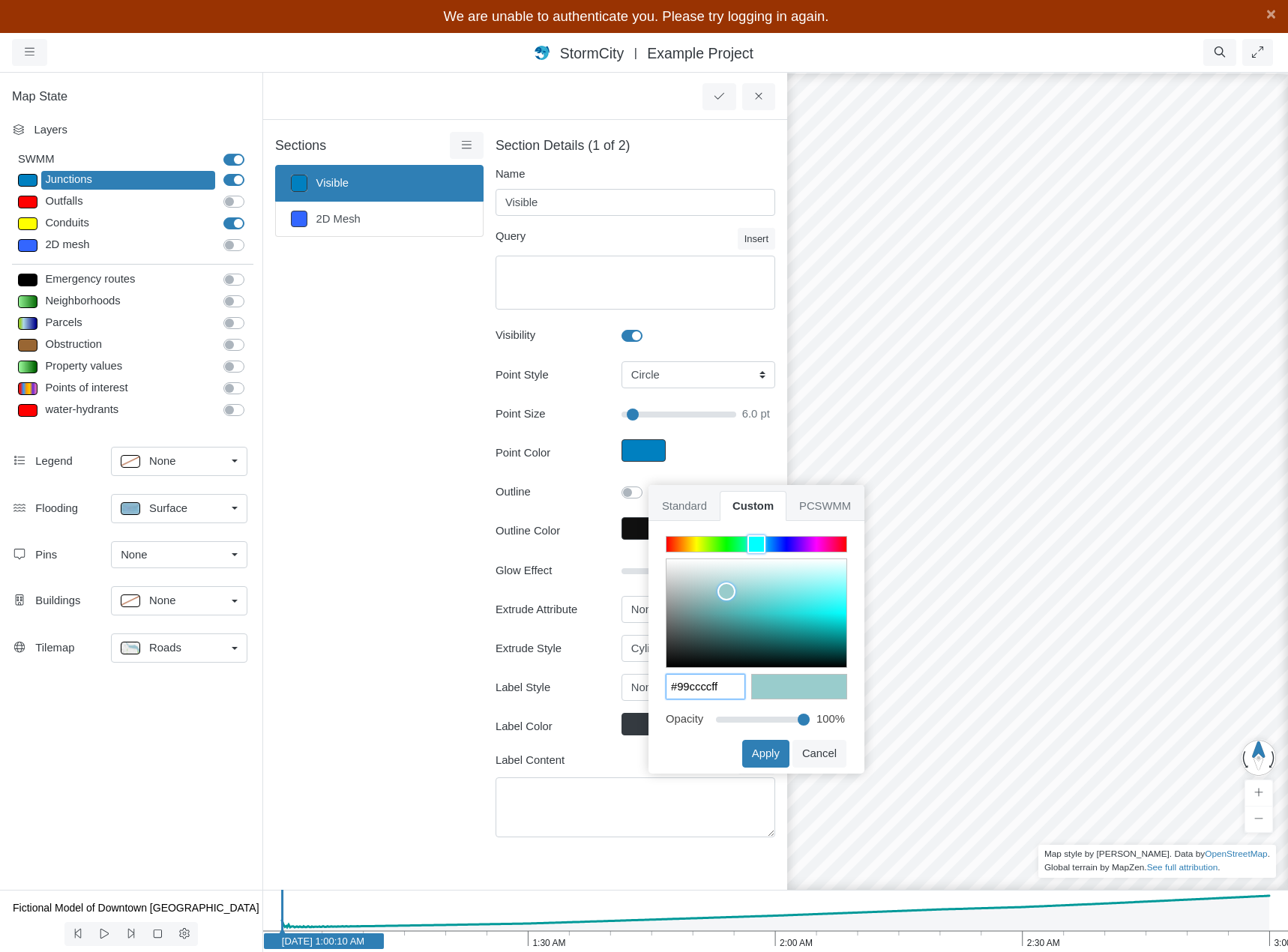
click at [700, 687] on input "#99ccccff" at bounding box center [706, 686] width 78 height 24
click at [818, 508] on span "PCSWMM" at bounding box center [825, 506] width 77 height 30
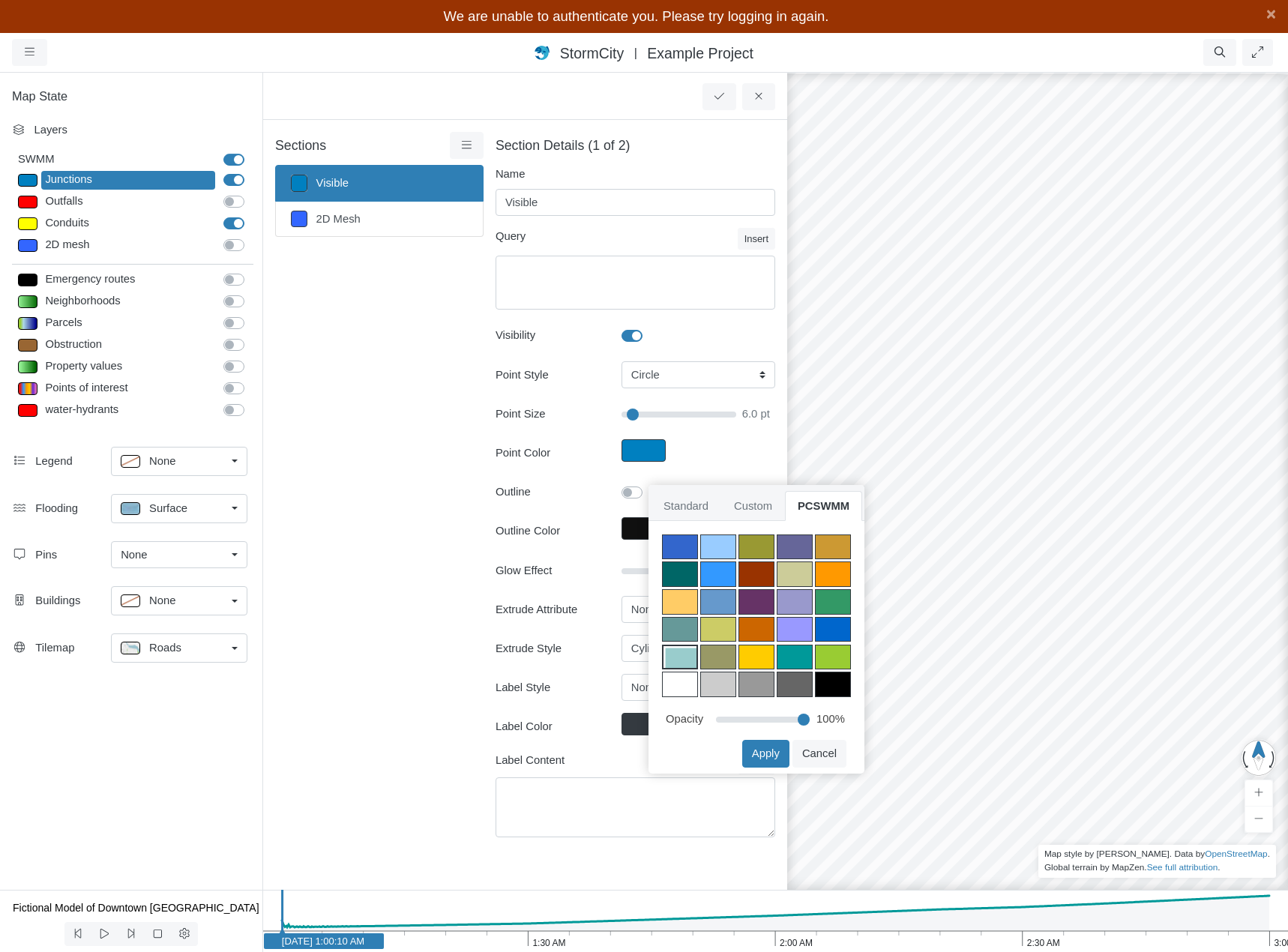
click at [837, 575] on div at bounding box center [833, 574] width 36 height 26
click at [751, 504] on span "Custom" at bounding box center [753, 506] width 64 height 30
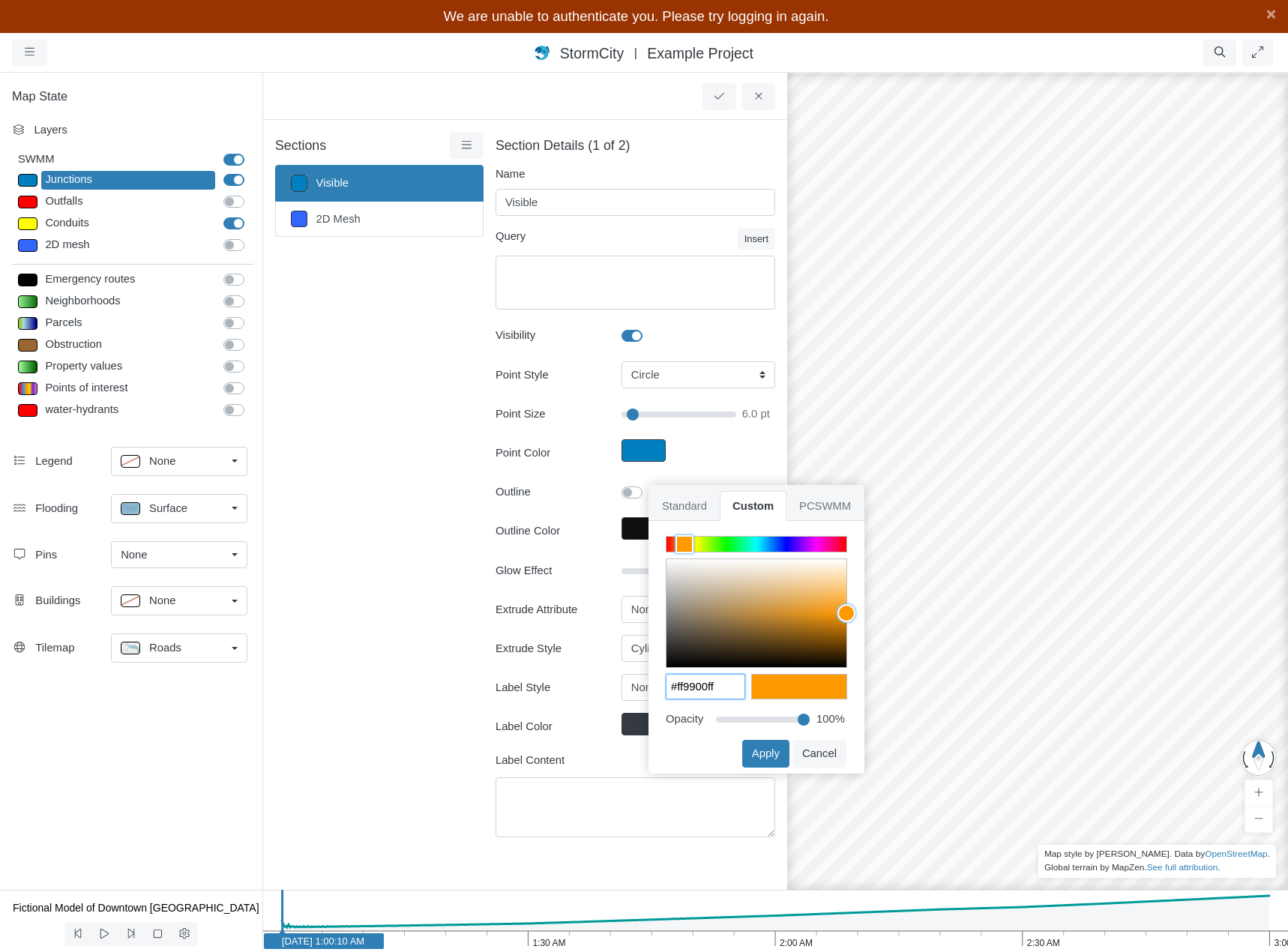
click at [697, 691] on input "#ff9900ff" at bounding box center [706, 686] width 78 height 24
click at [828, 508] on span "PCSWMM" at bounding box center [825, 506] width 77 height 30
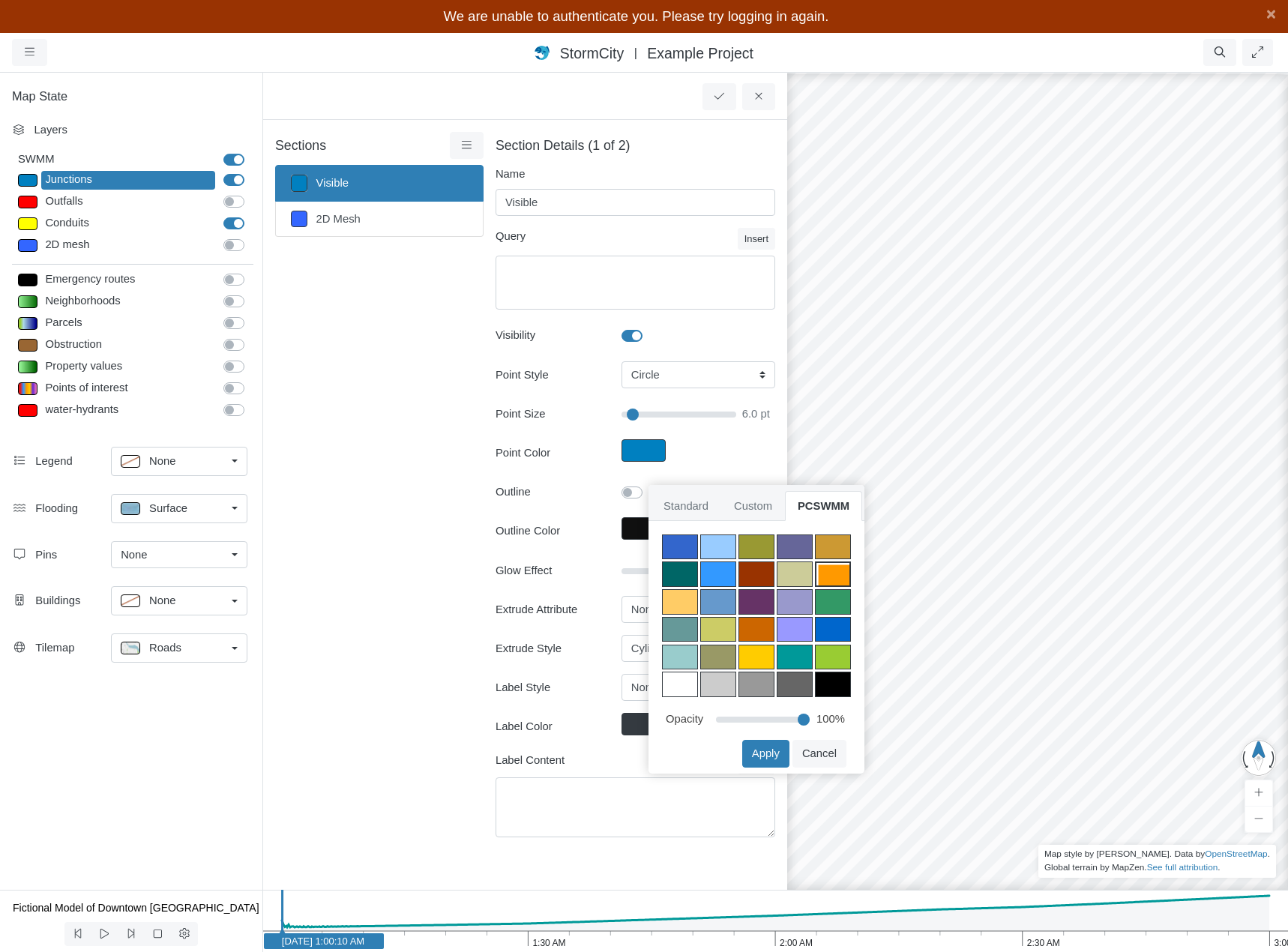
click at [759, 660] on div at bounding box center [756, 657] width 36 height 26
click at [757, 503] on span "Custom" at bounding box center [753, 506] width 64 height 30
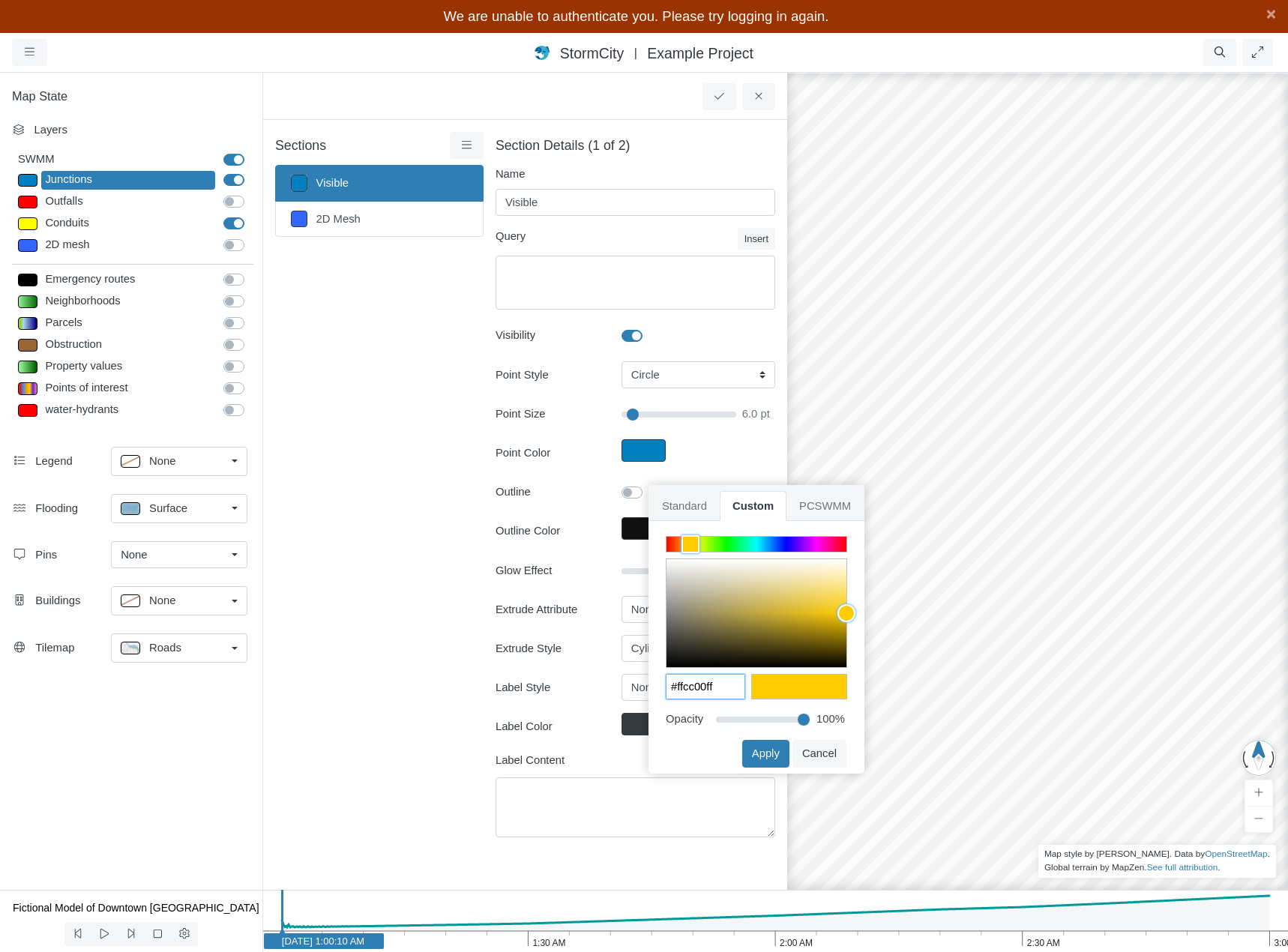
click at [697, 682] on input "#ffcc00ff" at bounding box center [706, 686] width 78 height 24
click at [808, 504] on span "PCSWMM" at bounding box center [825, 506] width 77 height 30
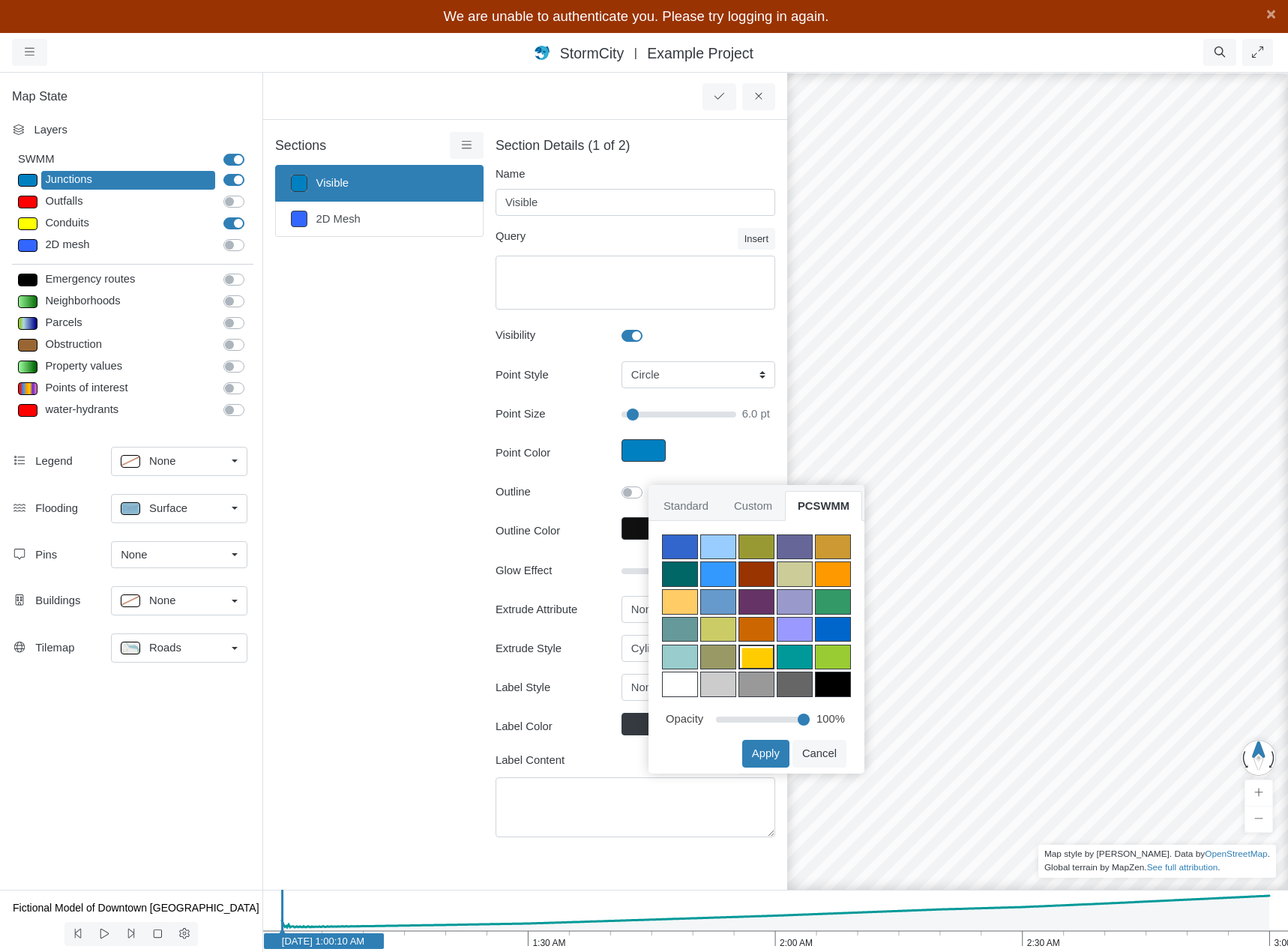
click at [833, 658] on div at bounding box center [833, 657] width 36 height 26
click at [756, 507] on span "Custom" at bounding box center [753, 506] width 64 height 30
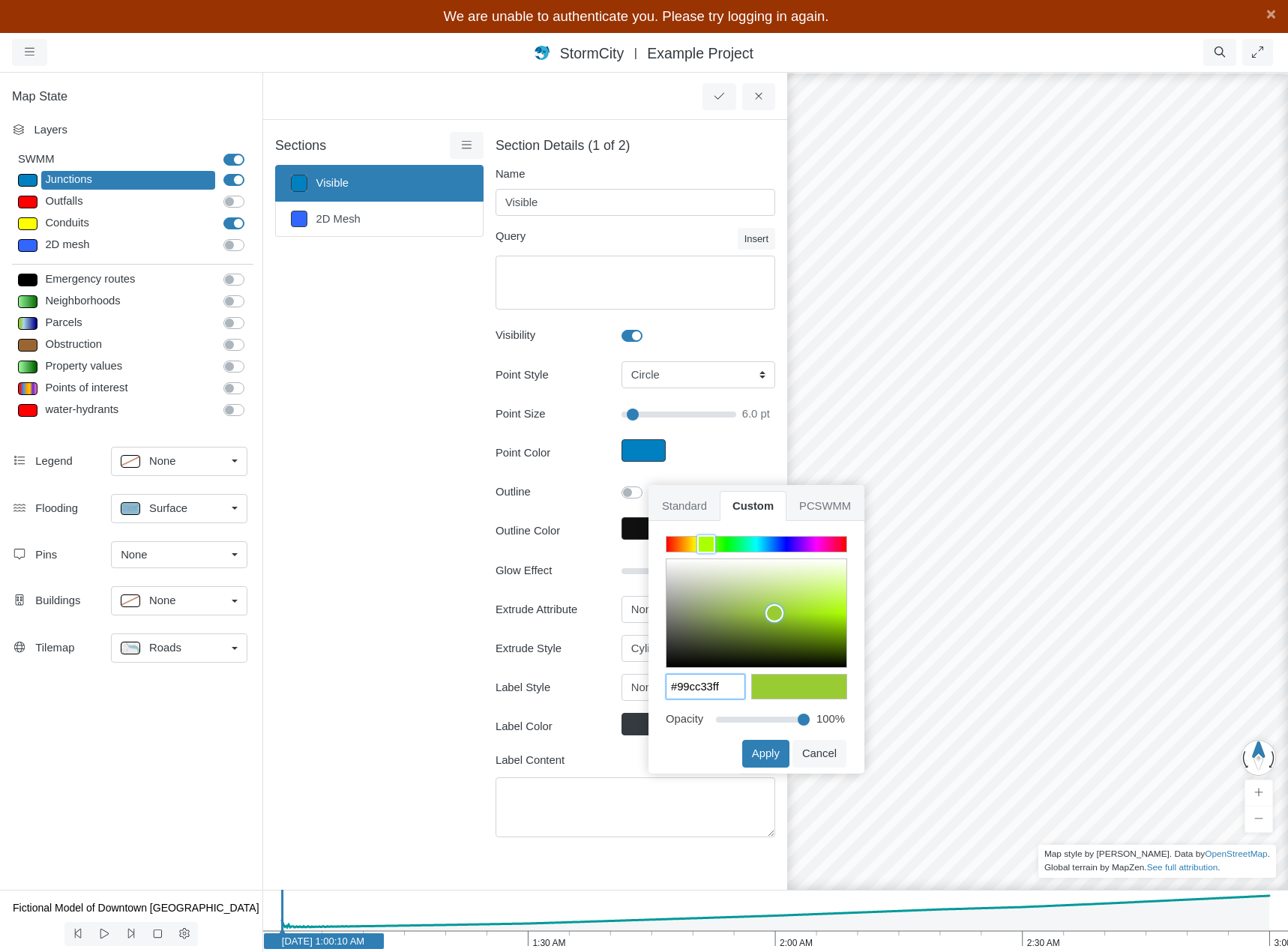
click at [697, 688] on input "#99cc33ff" at bounding box center [706, 686] width 78 height 24
click at [826, 508] on span "PCSWMM" at bounding box center [825, 506] width 77 height 30
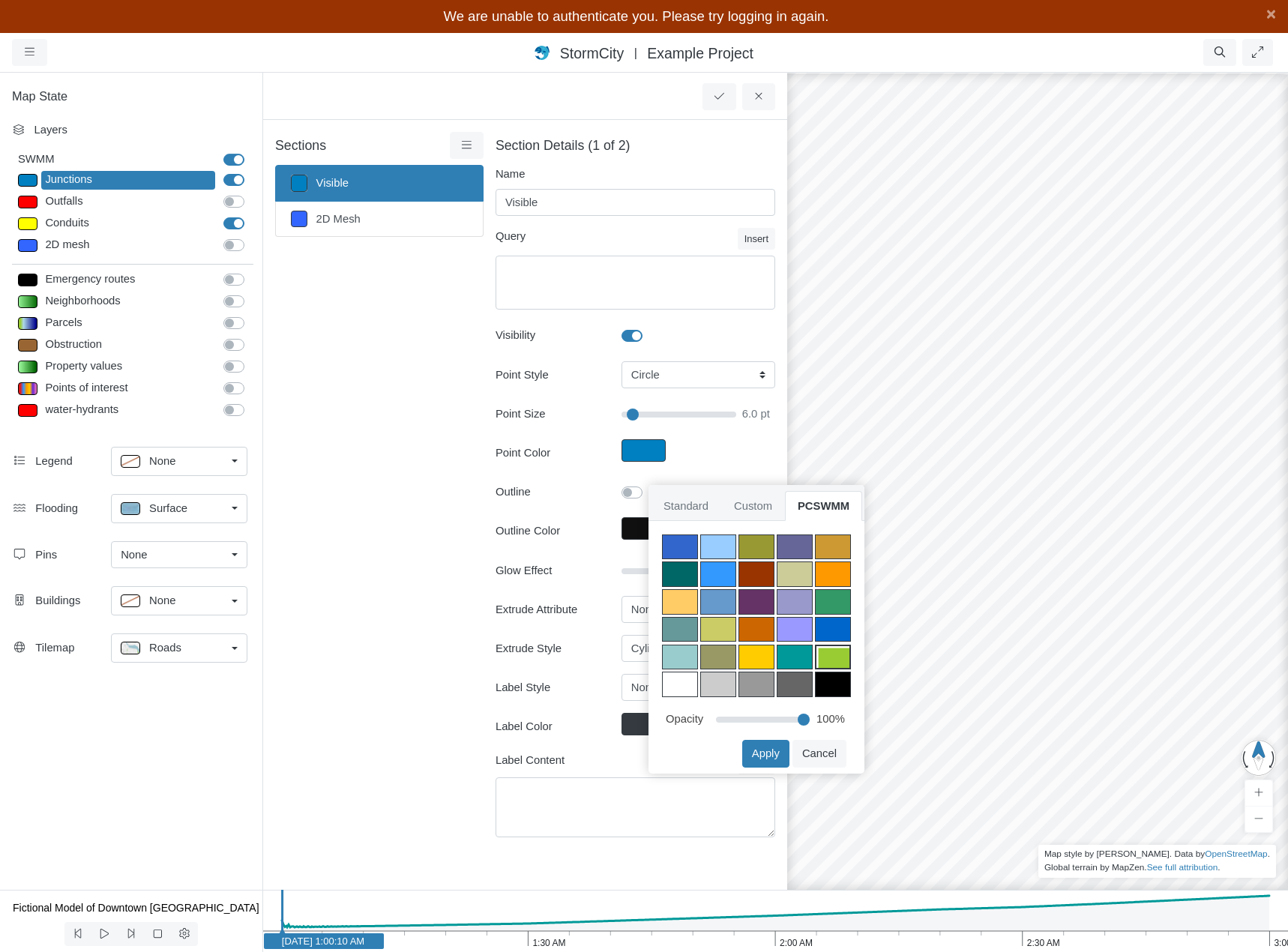
click at [715, 628] on div at bounding box center [718, 629] width 36 height 26
click at [759, 506] on span "Custom" at bounding box center [753, 506] width 64 height 30
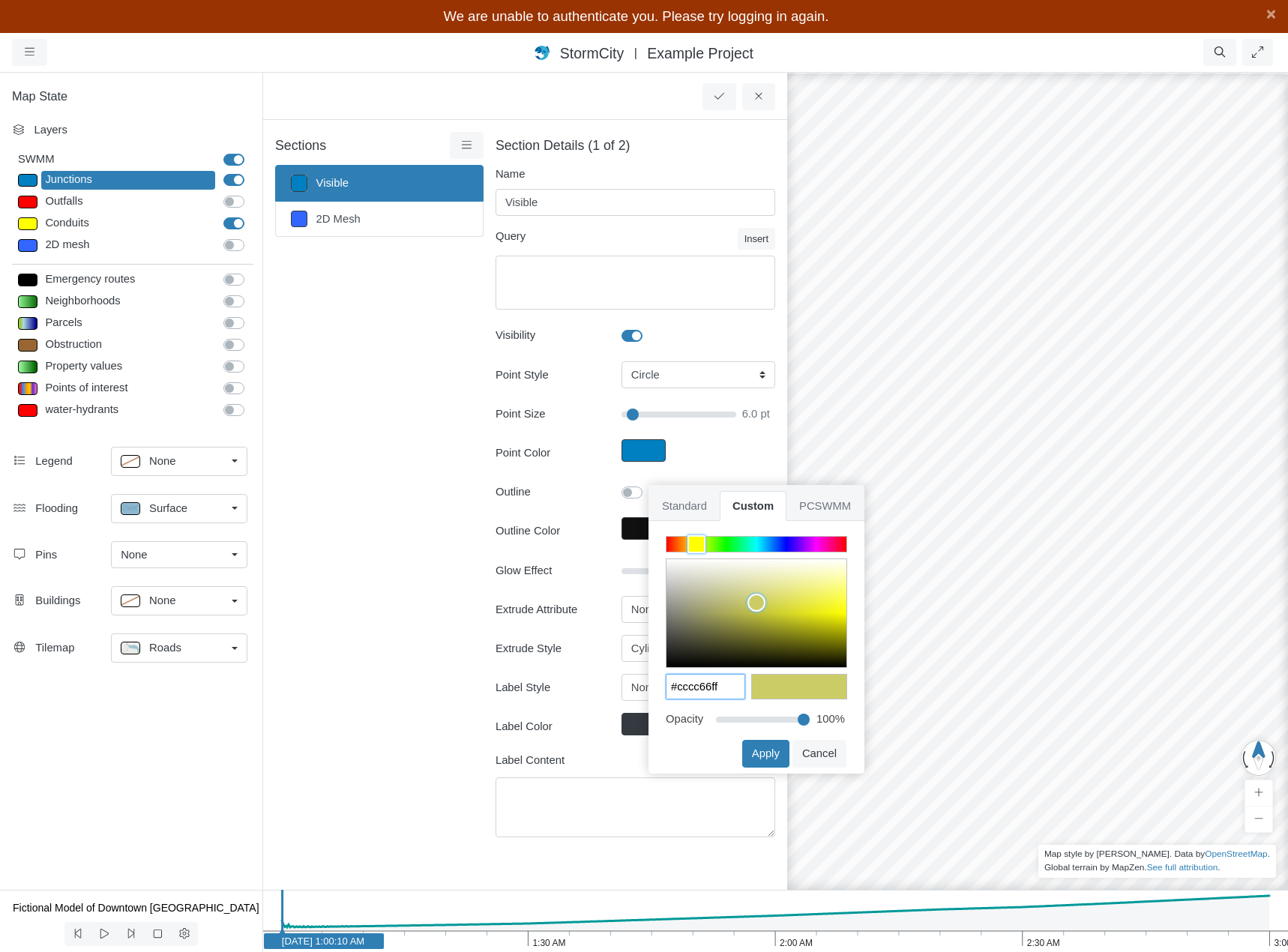
click at [695, 688] on input "#cccc66ff" at bounding box center [706, 686] width 78 height 24
click at [830, 505] on span "PCSWMM" at bounding box center [825, 506] width 77 height 30
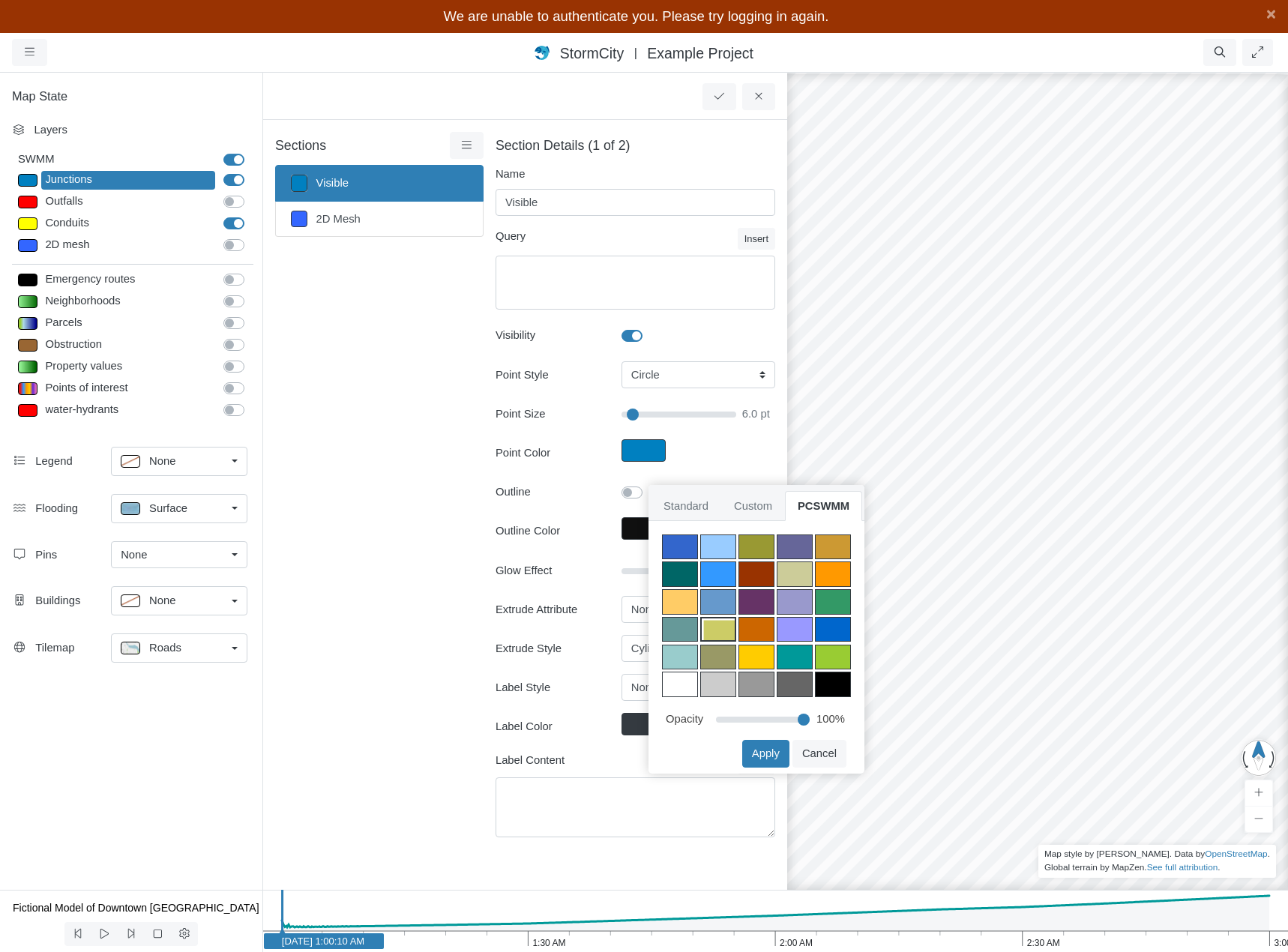
click at [716, 681] on div at bounding box center [718, 684] width 36 height 26
click at [760, 508] on span "Custom" at bounding box center [753, 506] width 64 height 30
type input "#ccccccff"
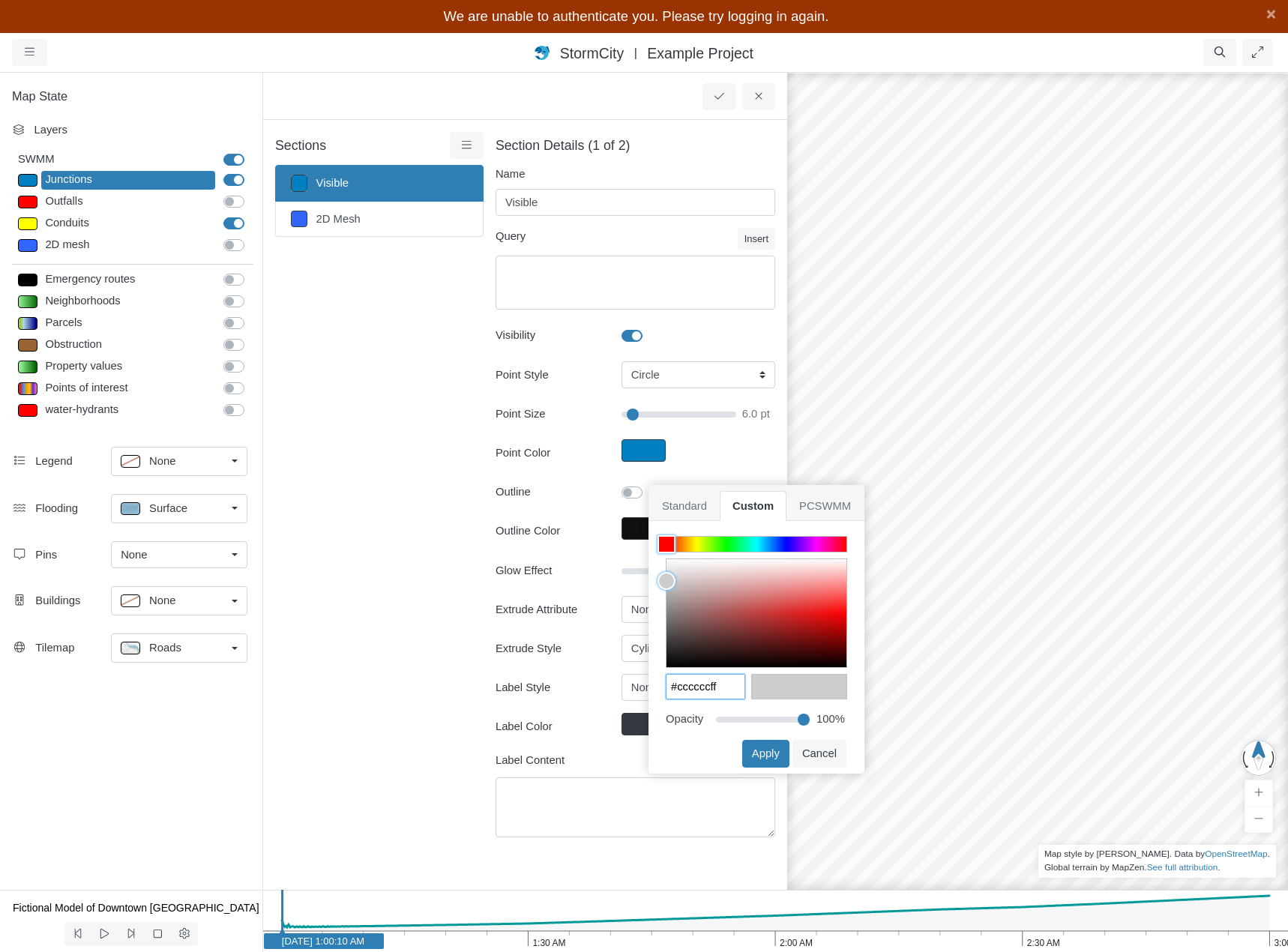
click at [685, 687] on input "#ccccccff" at bounding box center [706, 686] width 78 height 24
click at [760, 94] on icon at bounding box center [759, 96] width 14 height 11
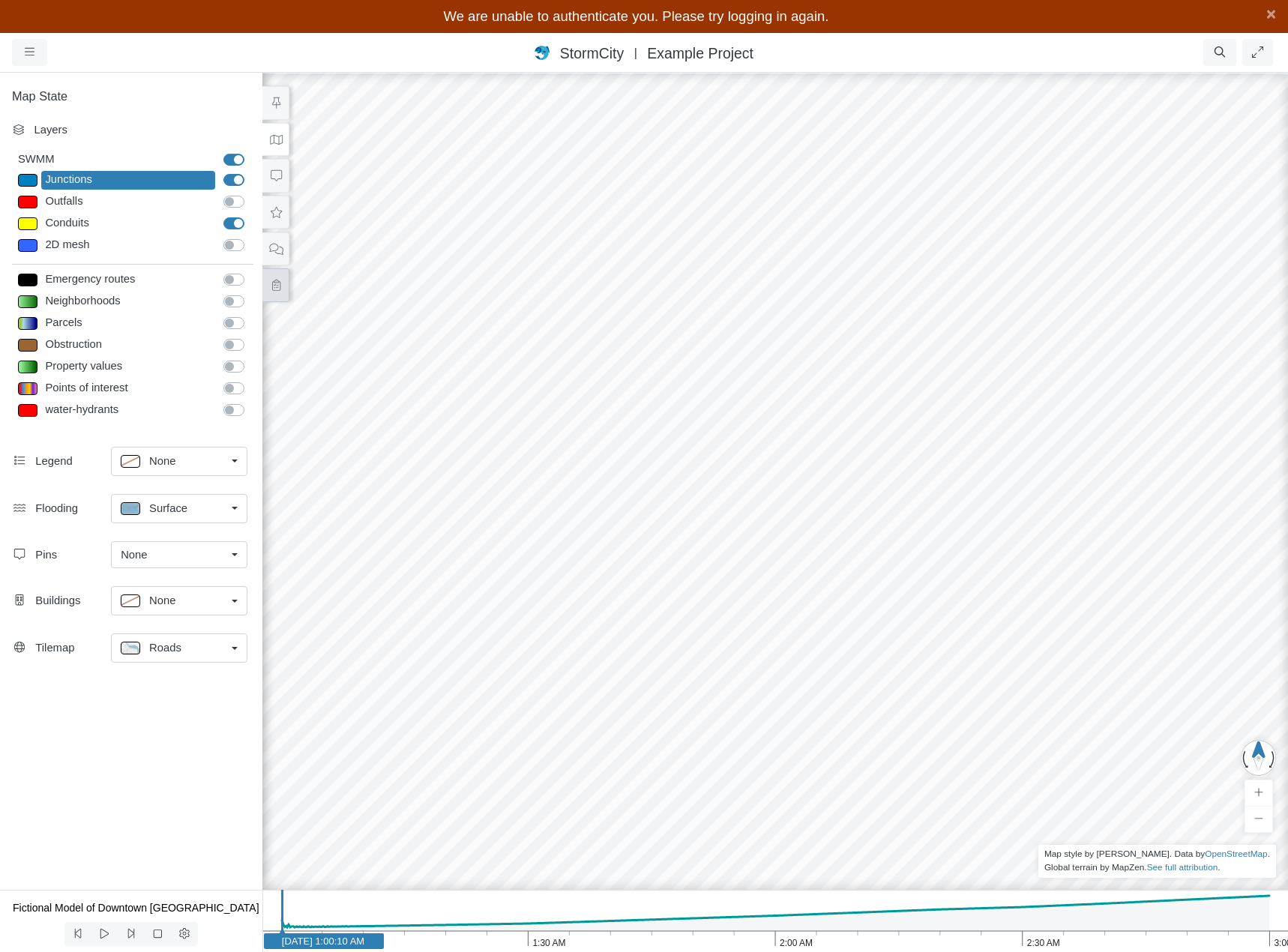
click at [279, 281] on icon at bounding box center [276, 285] width 14 height 11
